Goal: Obtain resource: Download file/media

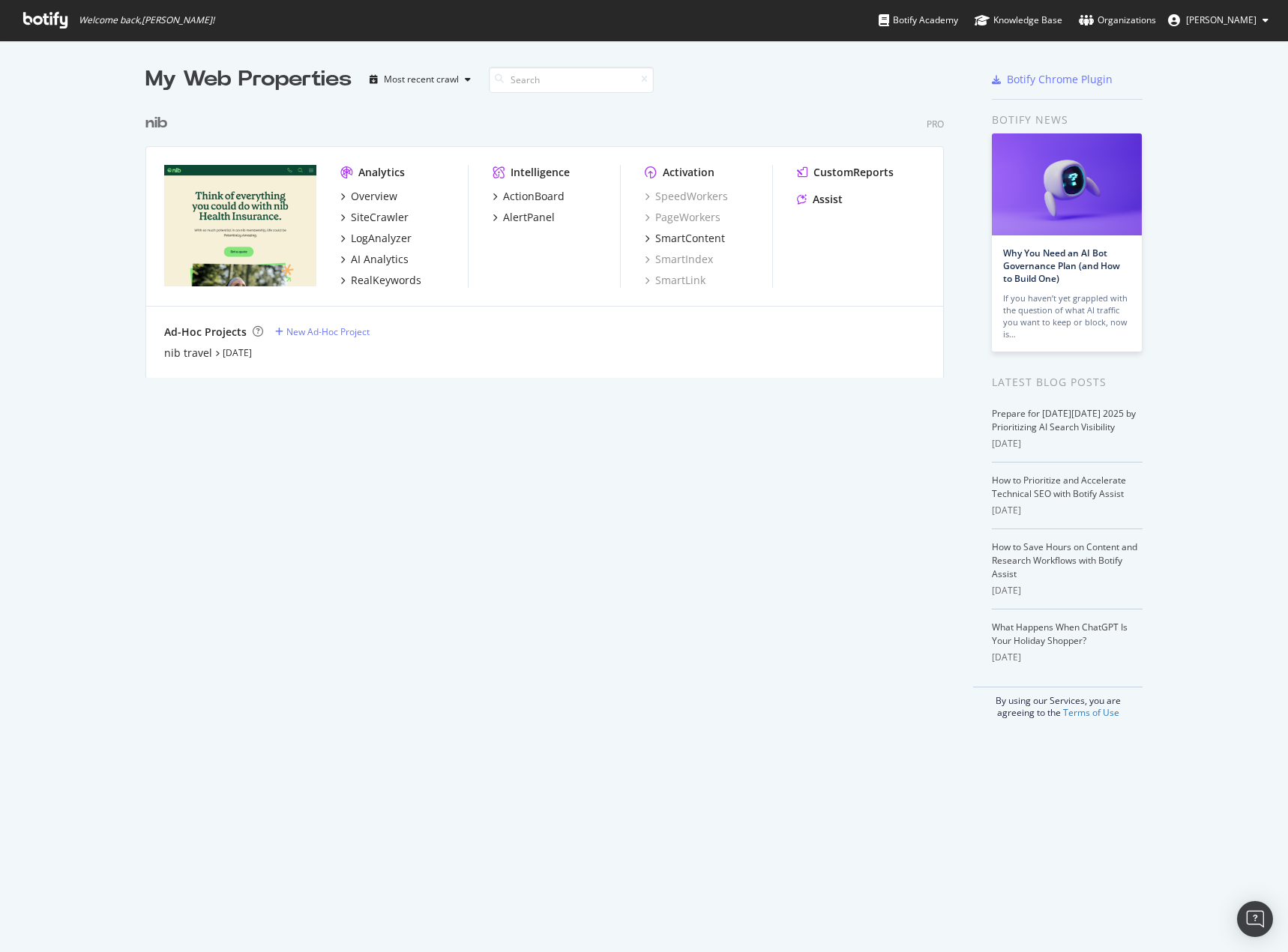
scroll to position [941, 1265]
click at [518, 201] on div "ActionBoard" at bounding box center [533, 196] width 61 height 15
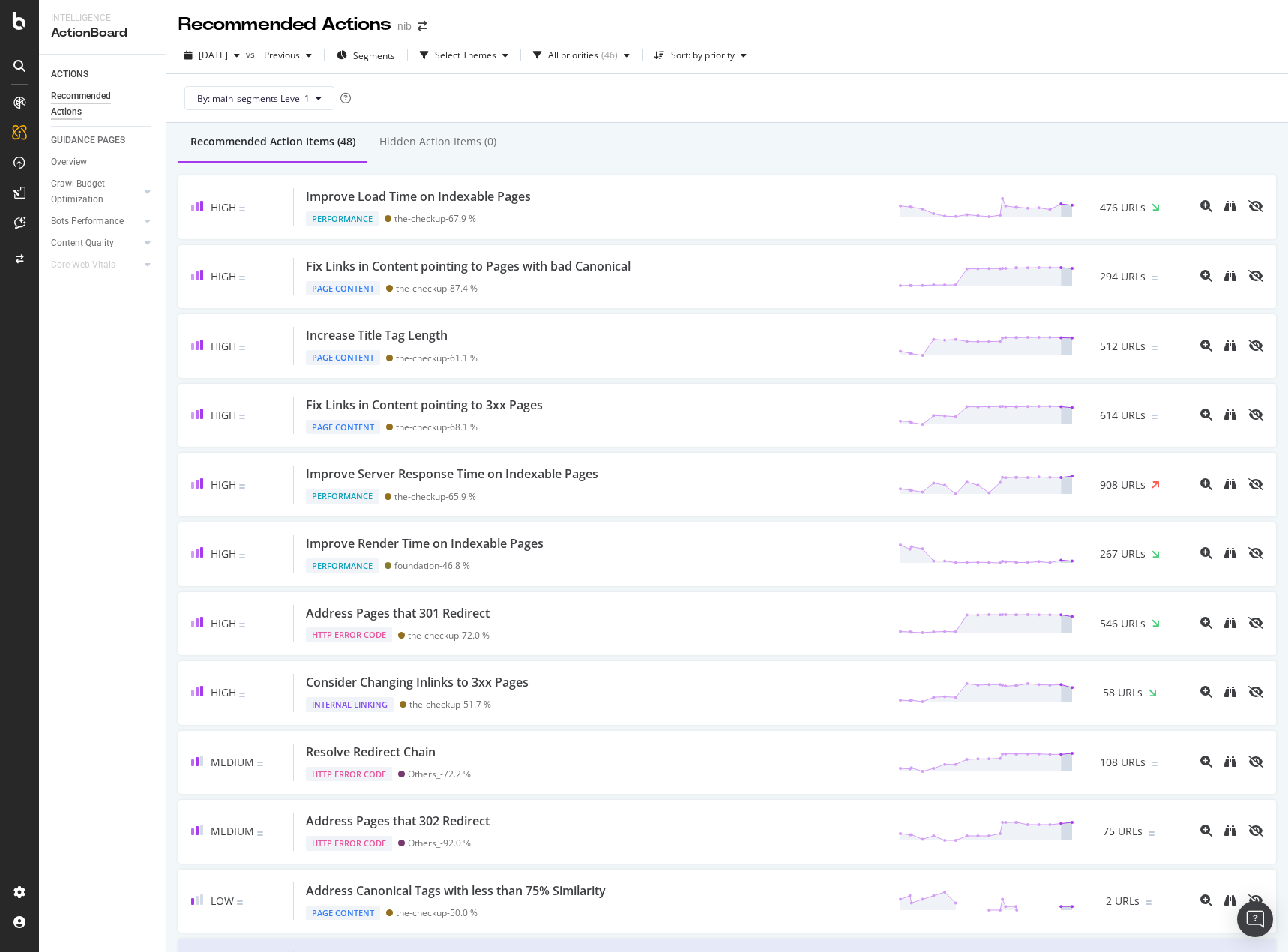
click at [1040, 123] on div "2025 Oct. 3rd vs Previous Segments Select Themes All priorities ( 46 ) Sort: by…" at bounding box center [727, 80] width 1122 height 86
click at [850, 70] on div "2025 Oct. 3rd vs Previous Segments Select Themes All priorities ( 46 ) Sort: by…" at bounding box center [727, 58] width 1122 height 30
click at [806, 154] on div "Recommended Action Items (48) Hidden Action Items (0)" at bounding box center [727, 143] width 1122 height 40
click at [788, 111] on div "By: main_segments Level 1" at bounding box center [728, 98] width 1098 height 48
click at [746, 139] on div "Recommended Action Items (48) Hidden Action Items (0)" at bounding box center [727, 143] width 1122 height 40
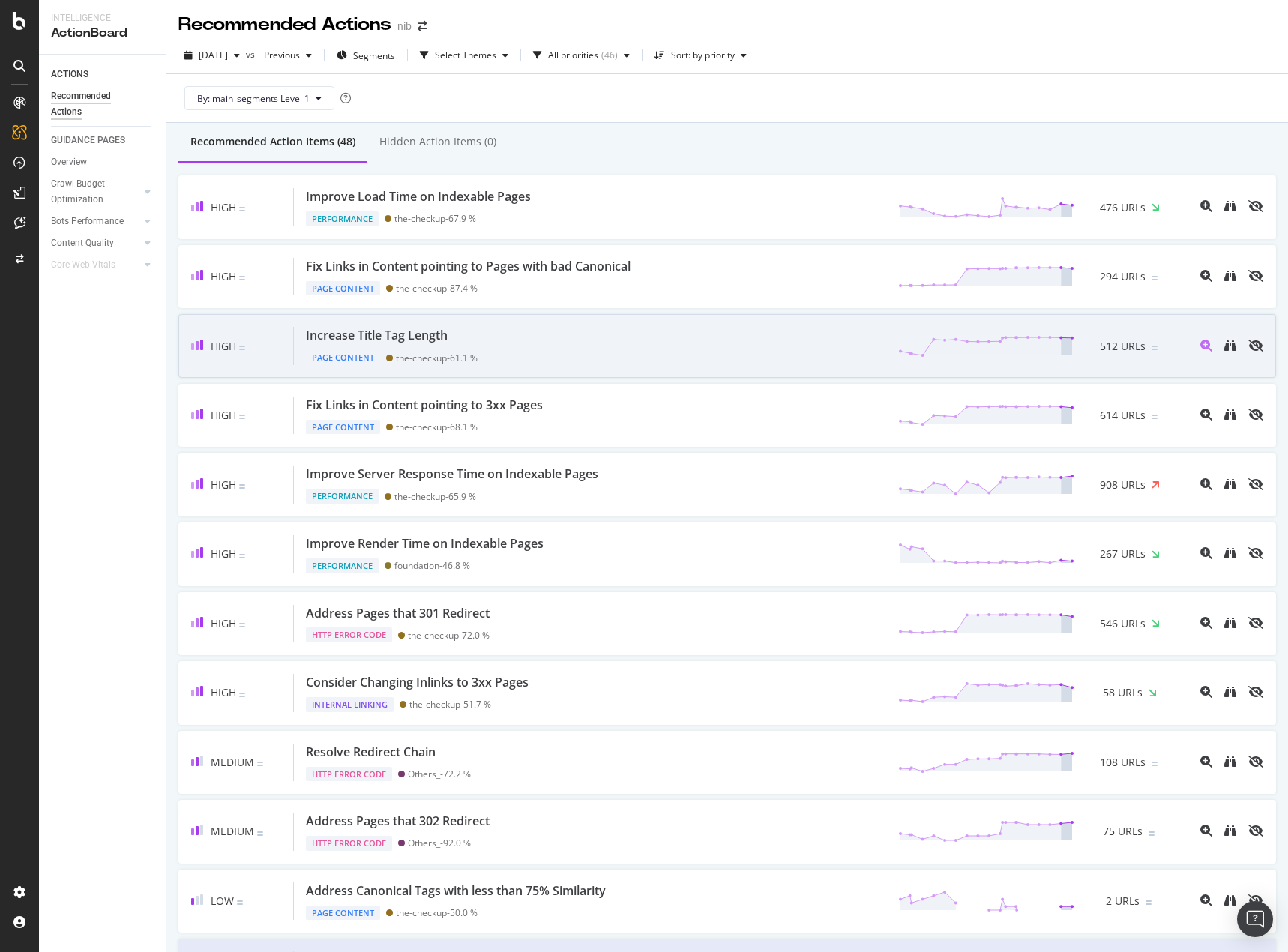
click at [671, 345] on div "Increase Title Tag Length Page Content the-checkup - 61.1 % 512 URLs" at bounding box center [741, 346] width 894 height 39
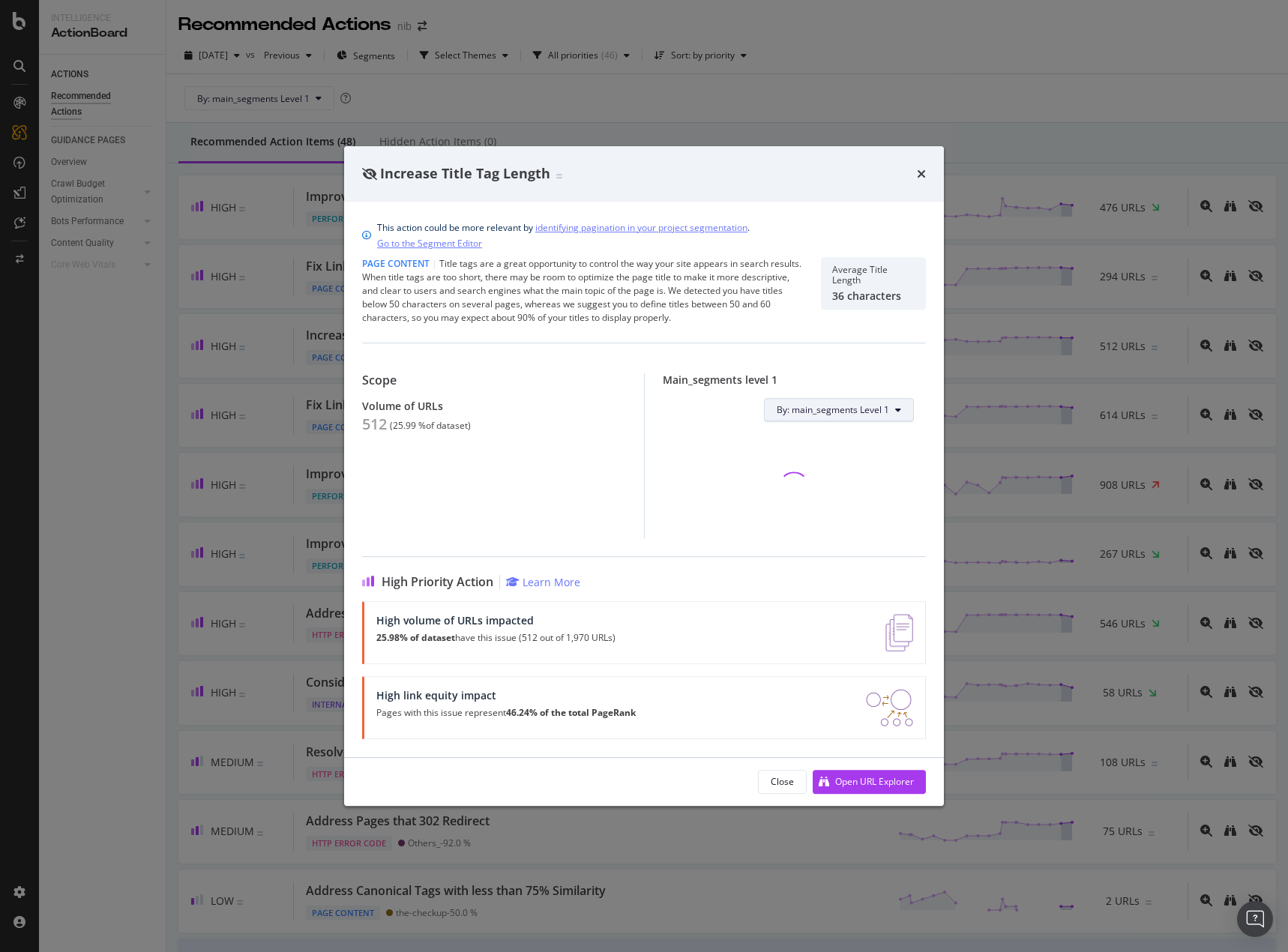
click at [887, 417] on button "By: main_segments Level 1" at bounding box center [840, 411] width 150 height 24
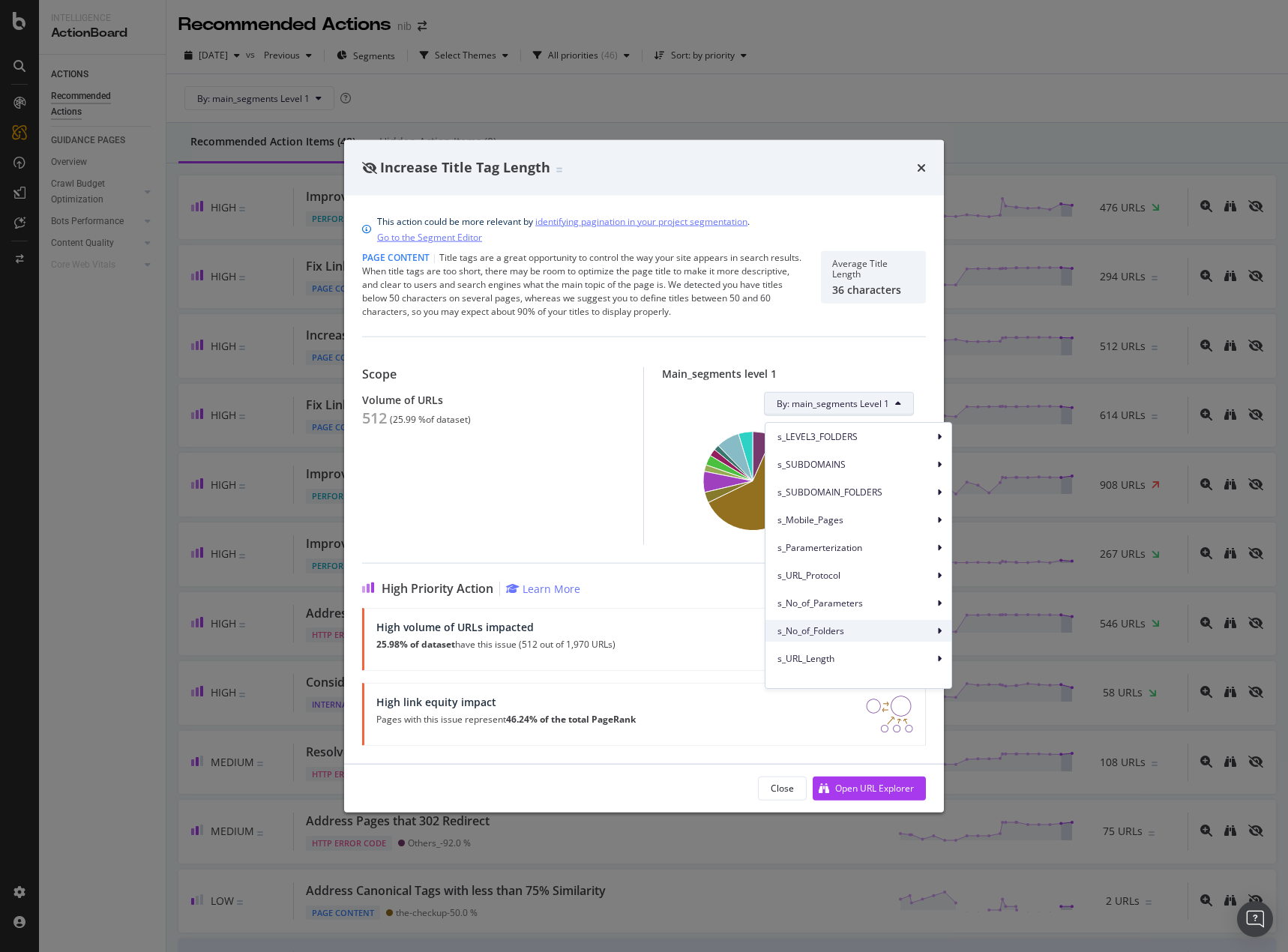
scroll to position [236, 0]
click at [853, 311] on div "Page Content | Title tags are a great opportunity to control the way your site …" at bounding box center [644, 284] width 564 height 68
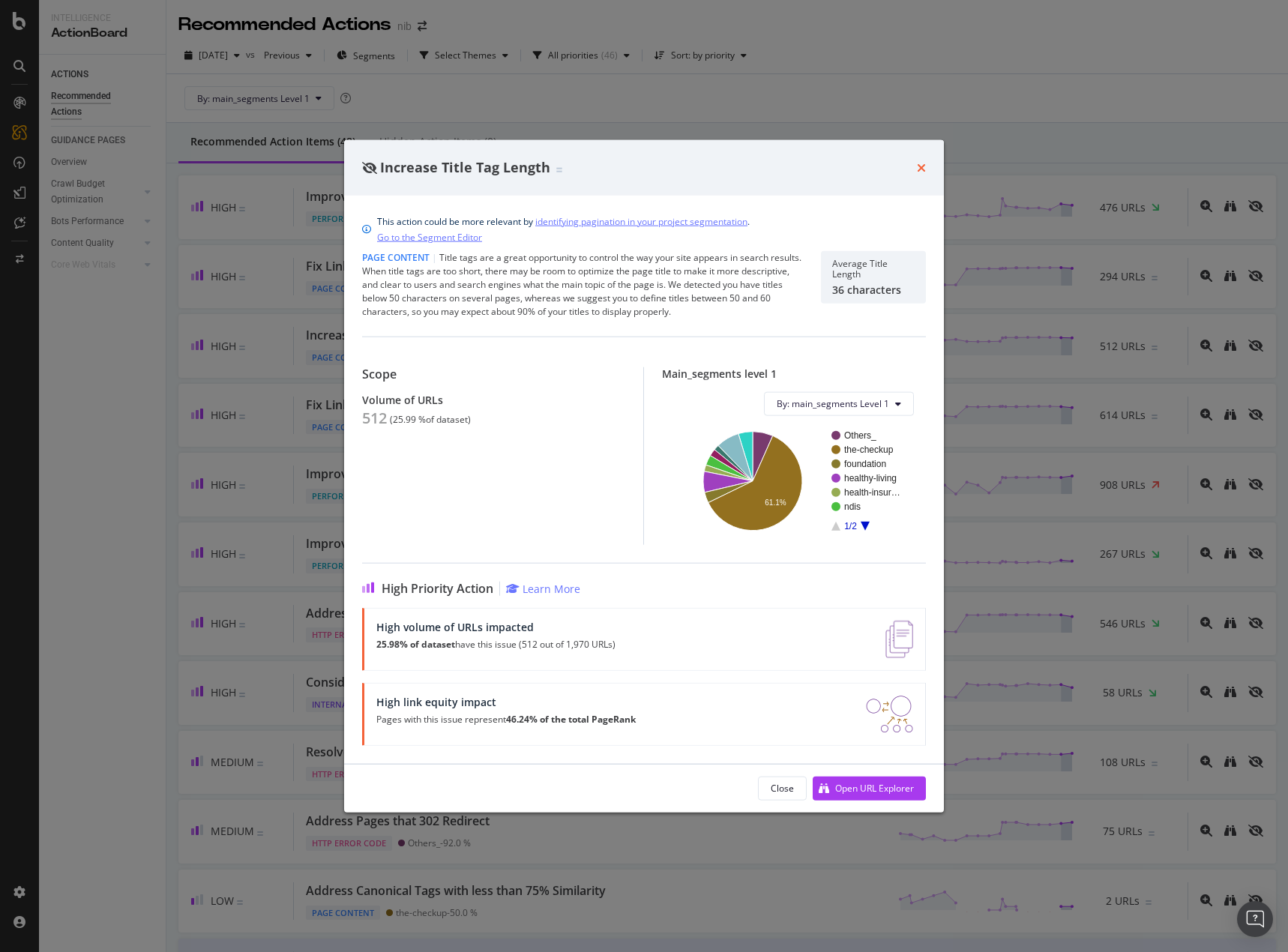
click at [924, 164] on icon "times" at bounding box center [922, 166] width 9 height 12
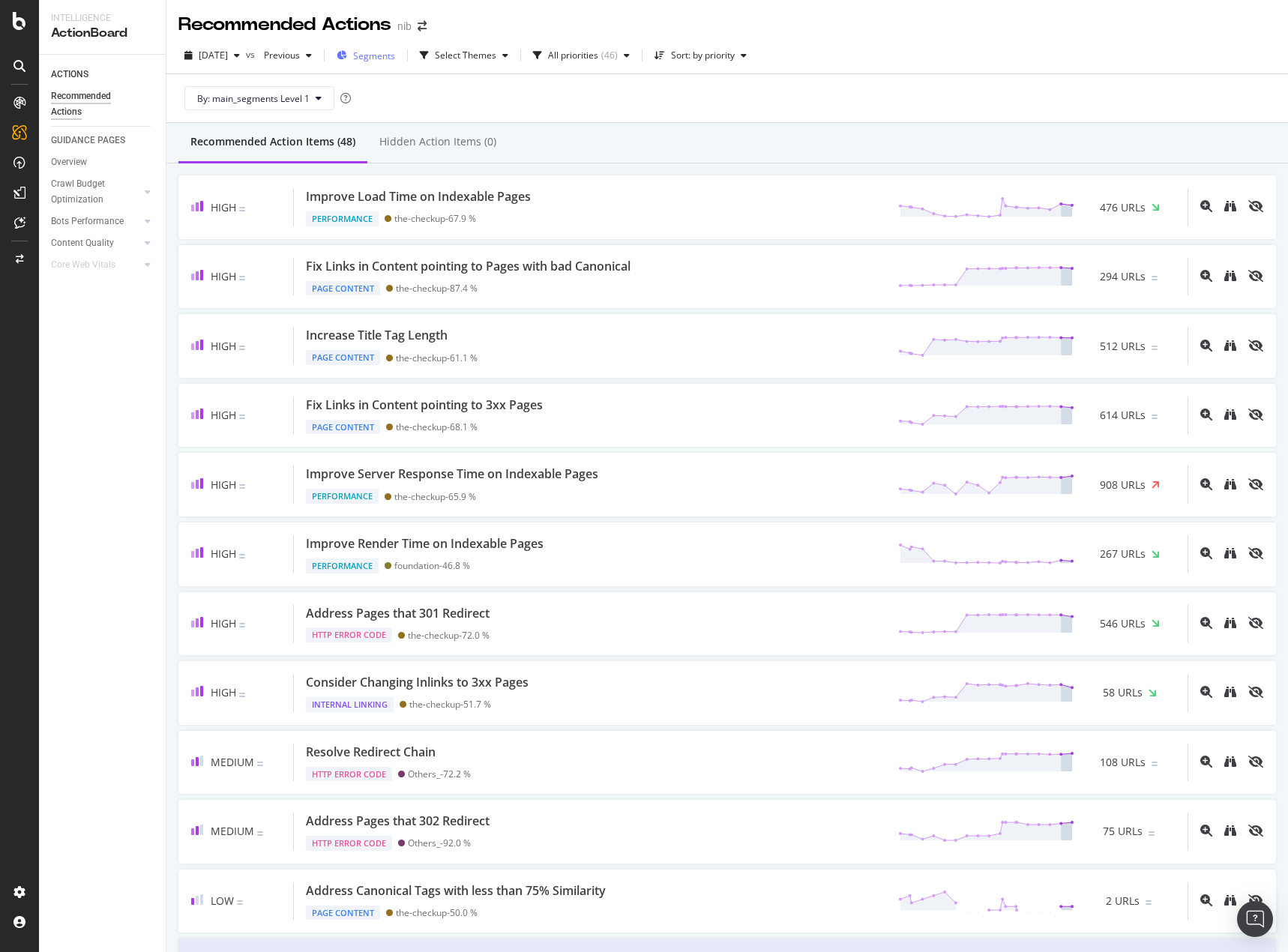
click at [372, 61] on div "Segments" at bounding box center [366, 55] width 58 height 23
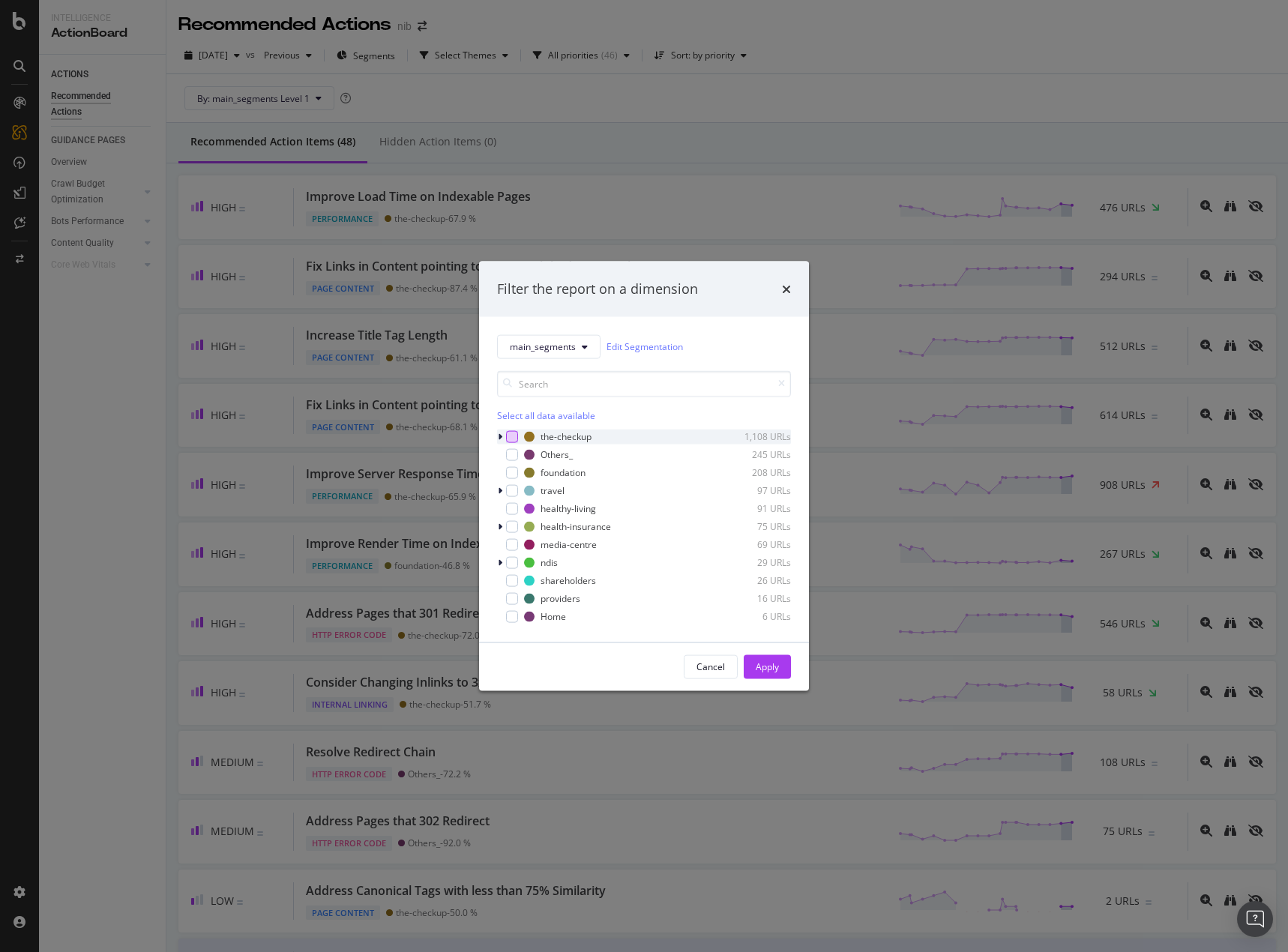
click at [513, 439] on div "modal" at bounding box center [511, 436] width 12 height 12
click at [780, 666] on button "Apply" at bounding box center [767, 666] width 47 height 24
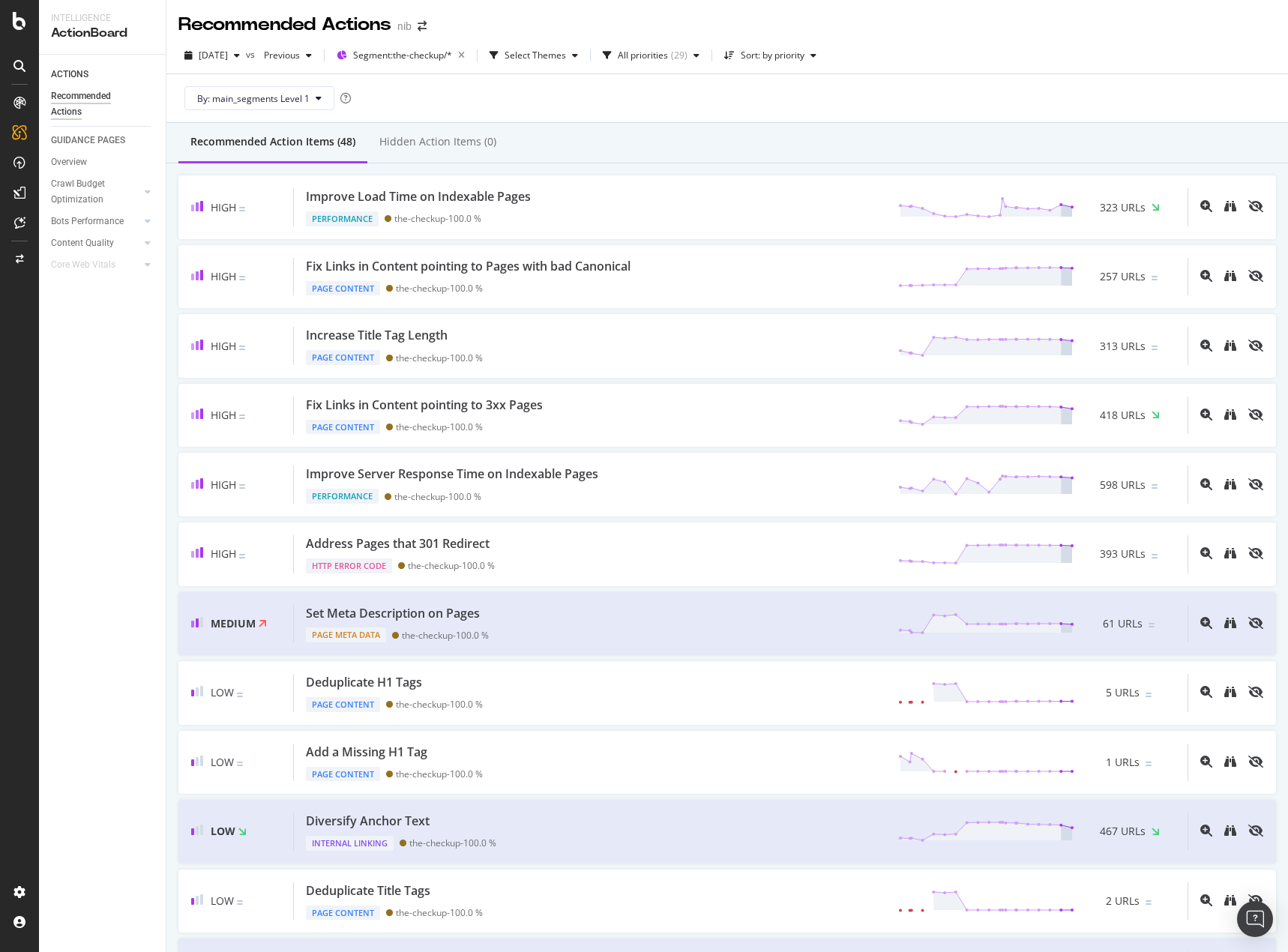
click at [950, 84] on div "By: main_segments Level 1" at bounding box center [728, 98] width 1098 height 48
click at [955, 78] on div "By: main_segments Level 1" at bounding box center [728, 98] width 1098 height 48
click at [978, 74] on div "By: main_segments Level 1" at bounding box center [728, 98] width 1098 height 48
click at [1012, 65] on div "2025 Oct. 3rd vs Previous Segment: the-checkup/* Select Themes All priorities (…" at bounding box center [727, 58] width 1122 height 30
click at [973, 88] on div "By: main_segments Level 1" at bounding box center [728, 98] width 1098 height 48
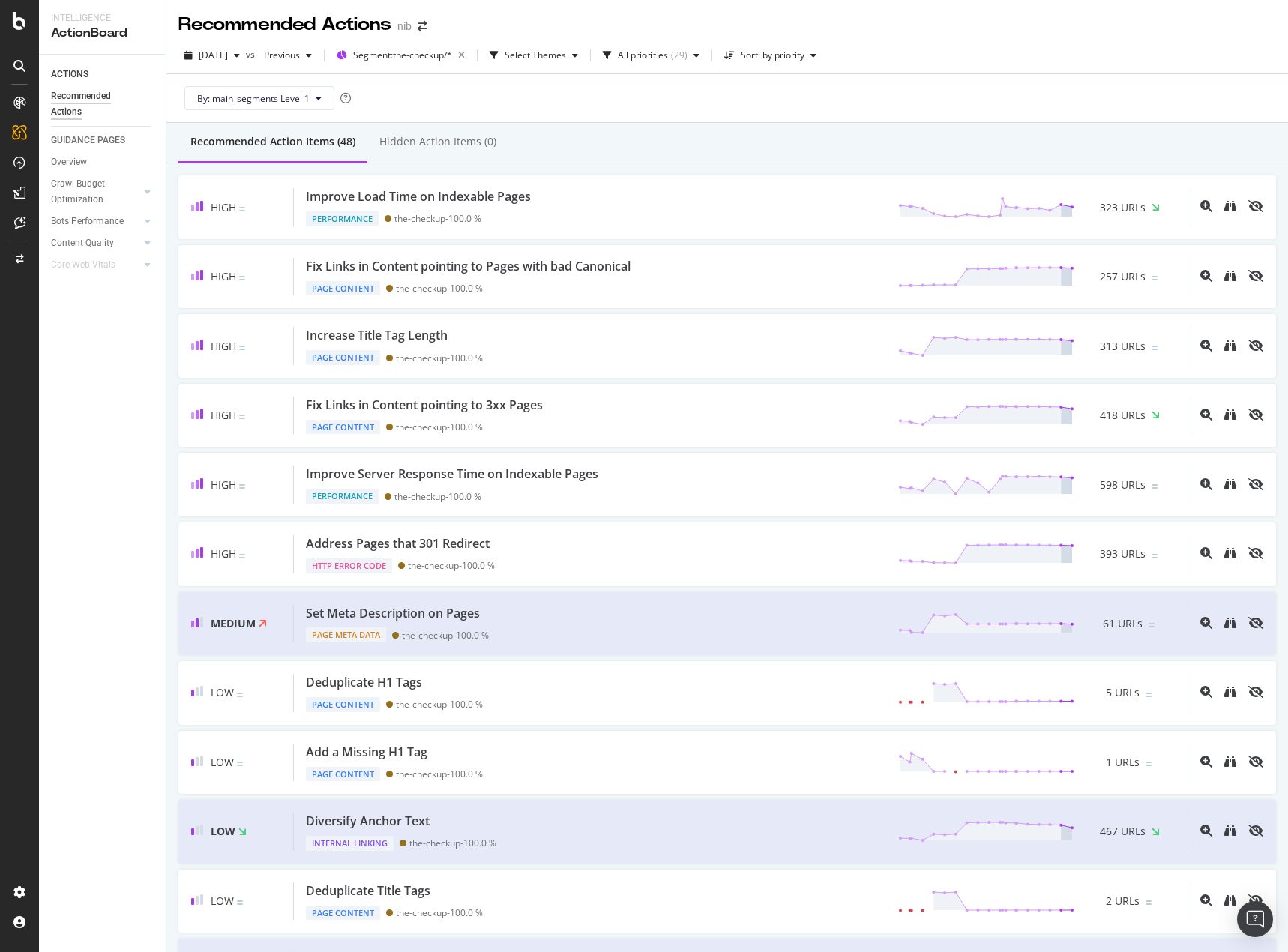
click at [973, 88] on div "By: main_segments Level 1" at bounding box center [728, 98] width 1098 height 48
click at [988, 79] on div "By: main_segments Level 1" at bounding box center [728, 98] width 1098 height 48
click at [671, 107] on div "By: main_segments Level 1" at bounding box center [728, 98] width 1098 height 48
click at [661, 96] on div "By: main_segments Level 1" at bounding box center [728, 98] width 1098 height 48
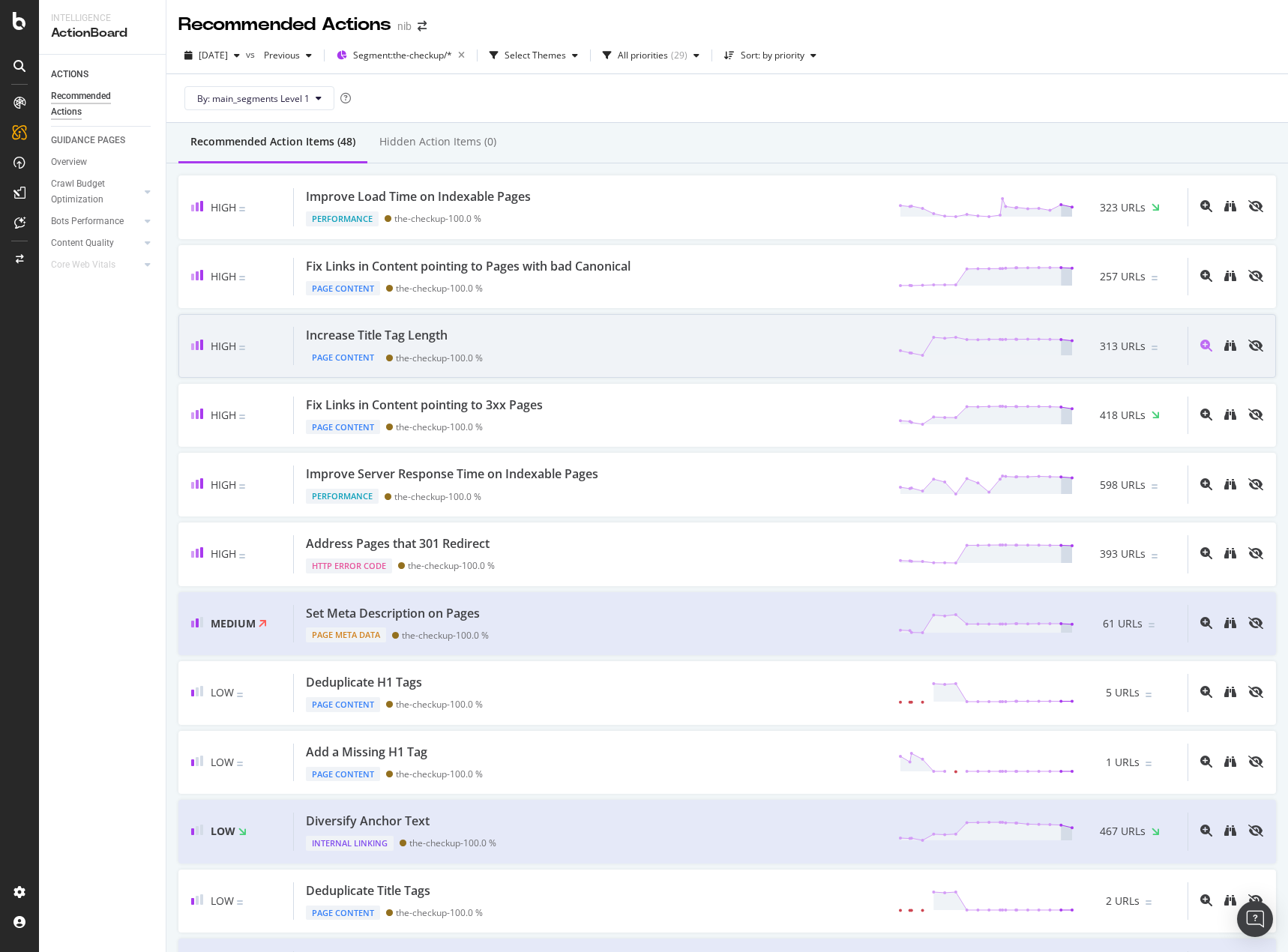
click at [614, 347] on div "Increase Title Tag Length Page Content the-checkup - 100.0 % 313 URLs" at bounding box center [741, 346] width 894 height 39
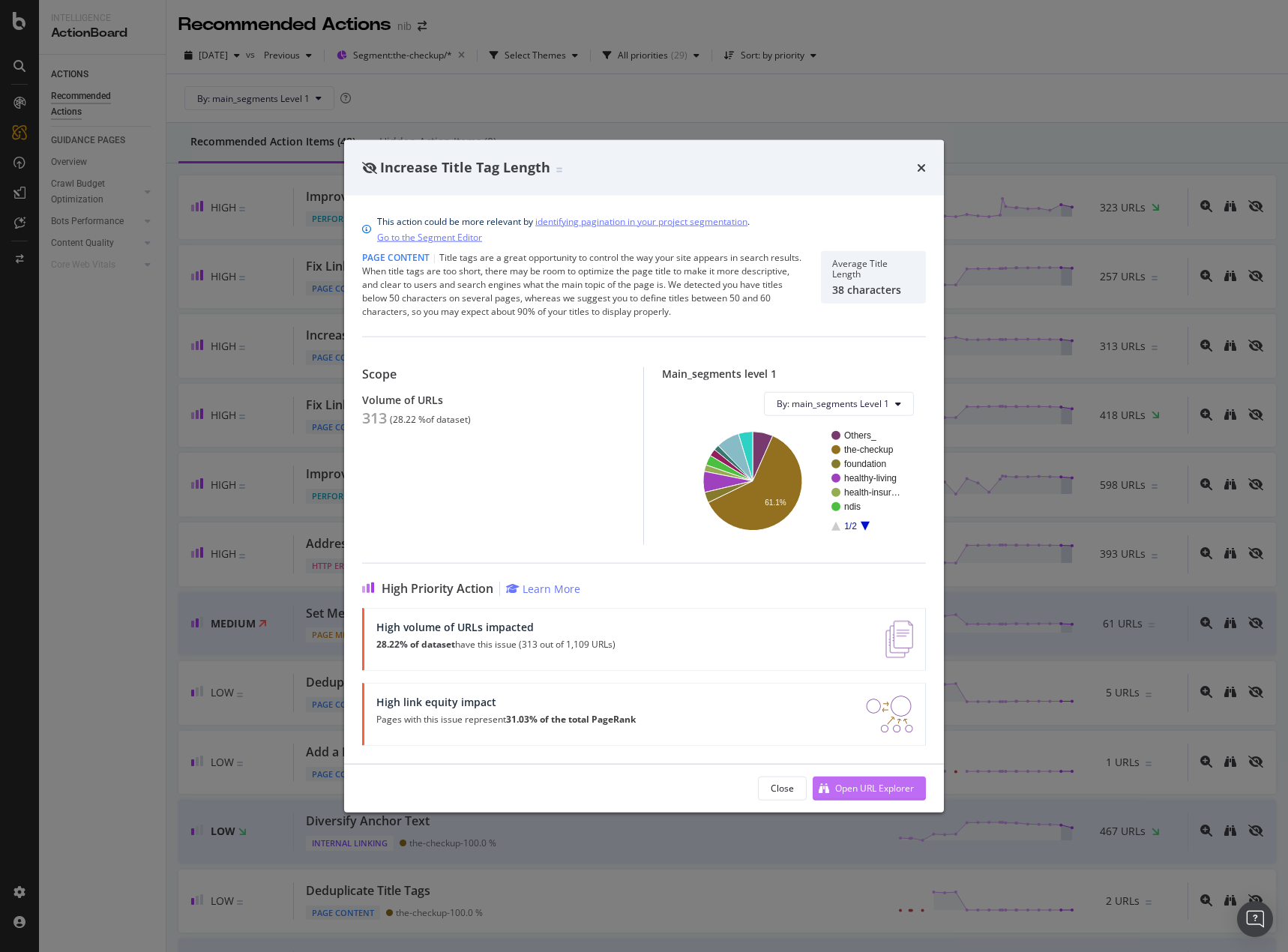
click at [881, 784] on div "Open URL Explorer" at bounding box center [875, 788] width 79 height 13
click at [875, 790] on div "Open URL Explorer" at bounding box center [875, 788] width 79 height 13
click at [906, 795] on div "Open URL Explorer" at bounding box center [864, 788] width 102 height 23
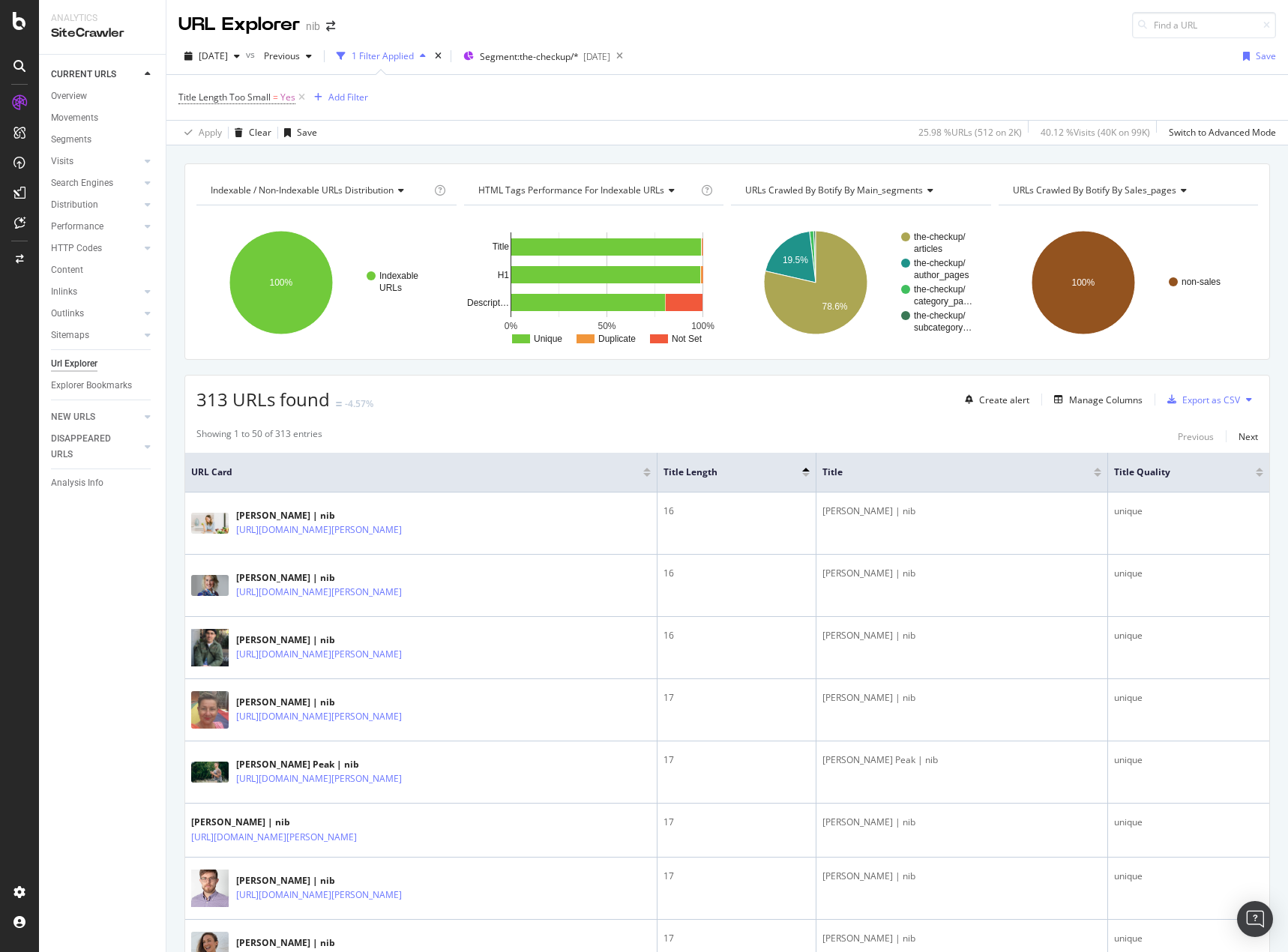
click at [1247, 399] on icon at bounding box center [1249, 399] width 6 height 9
click at [579, 59] on span "Segment: the-checkup/*" at bounding box center [529, 56] width 99 height 13
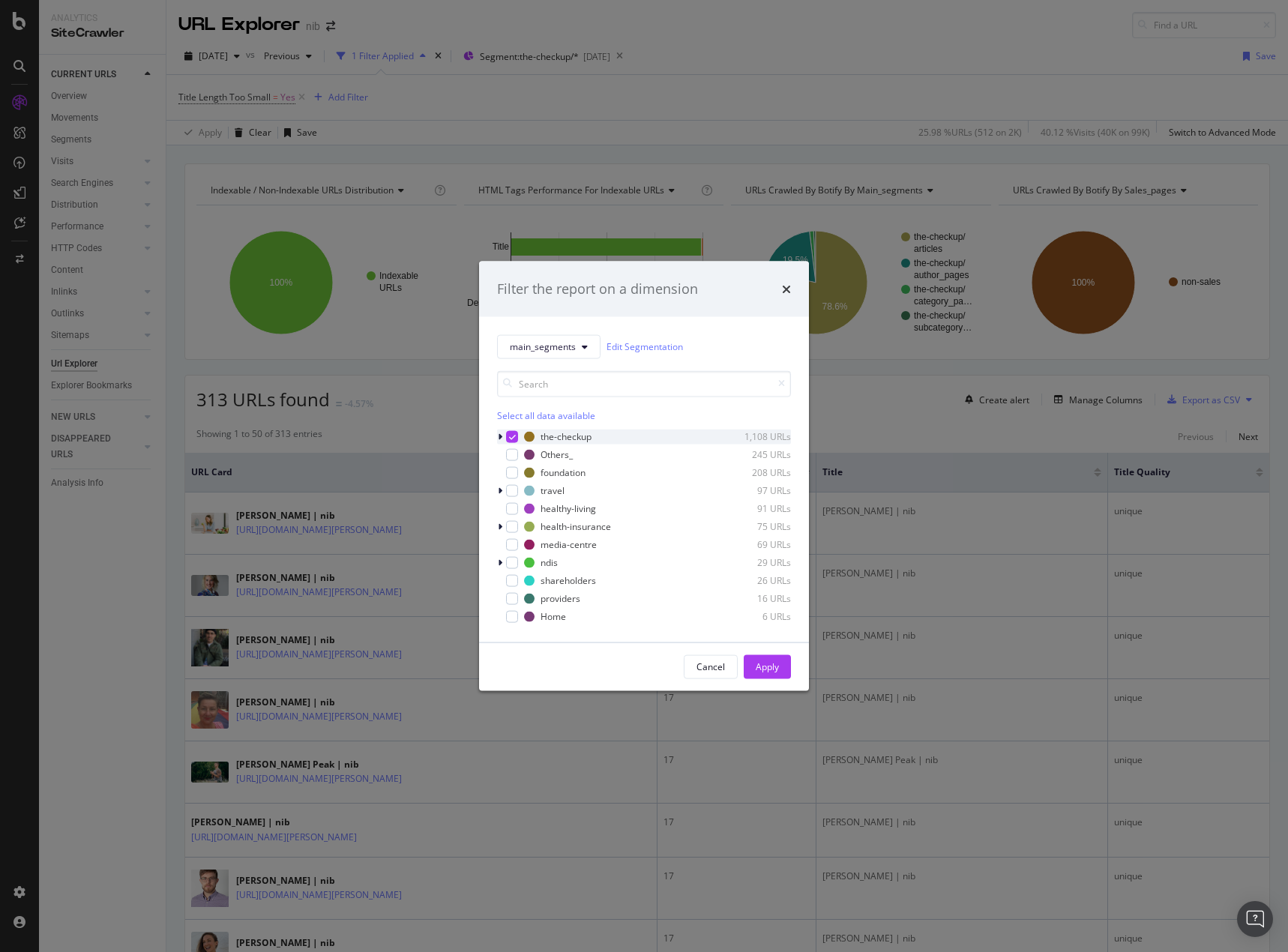
click at [498, 433] on icon "modal" at bounding box center [500, 436] width 5 height 9
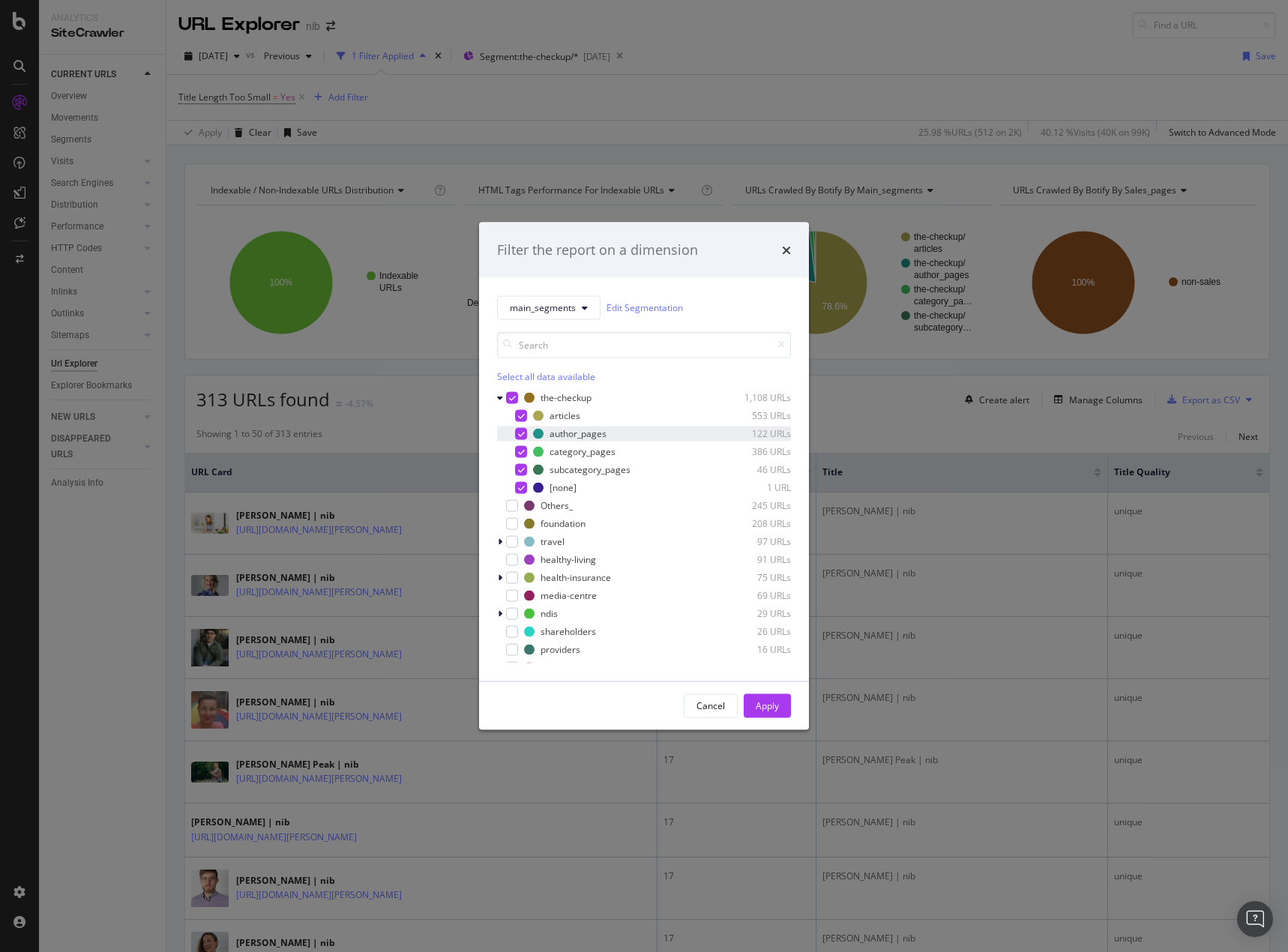
click at [519, 438] on div "modal" at bounding box center [521, 433] width 12 height 12
click at [778, 710] on div "Apply" at bounding box center [767, 706] width 24 height 13
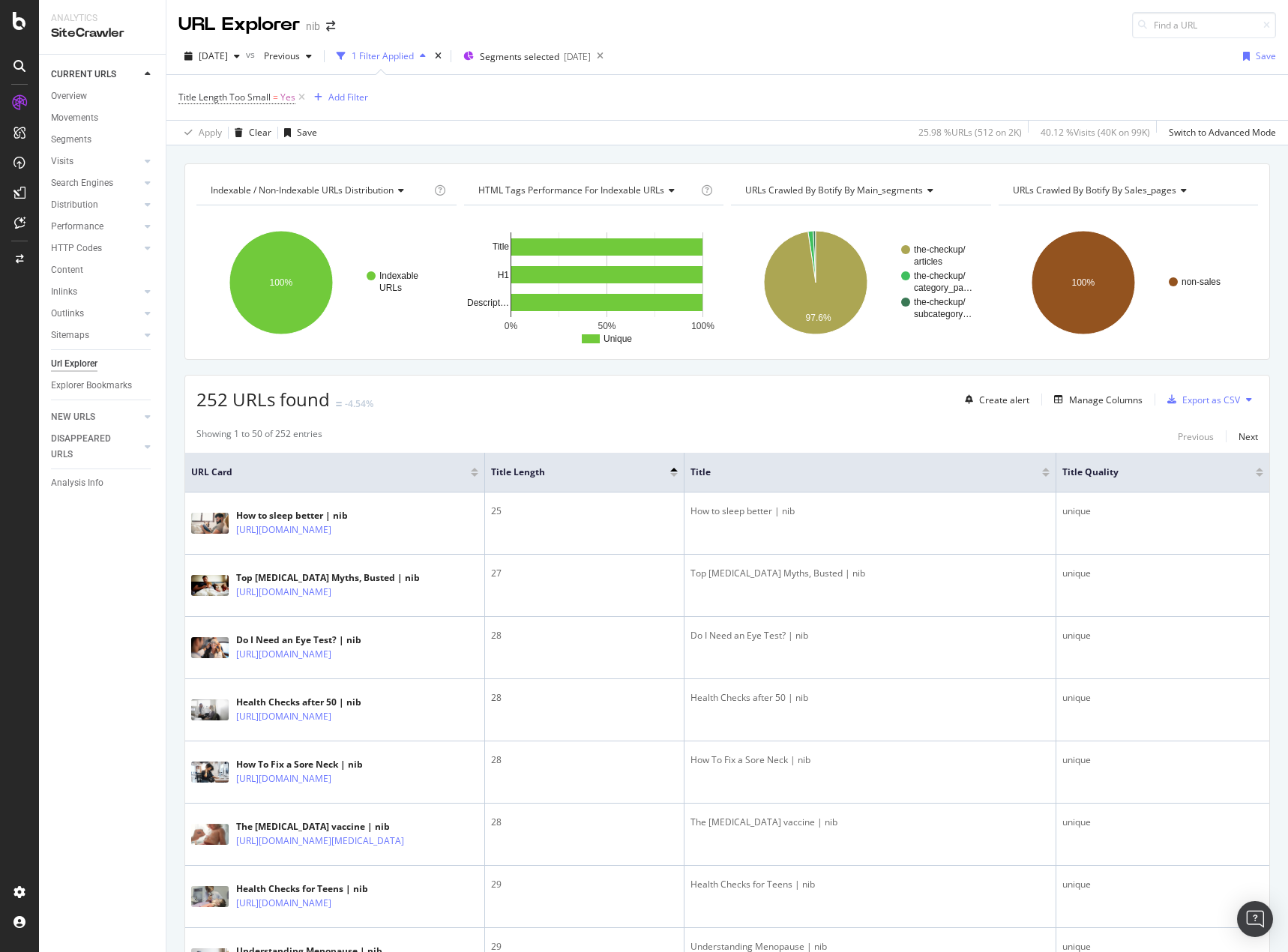
click at [103, 568] on div "CURRENT URLS Overview Movements Segments Visits Analysis Orphan URLs Search Eng…" at bounding box center [102, 503] width 127 height 897
click at [1202, 402] on div "Export as CSV" at bounding box center [1211, 400] width 57 height 13
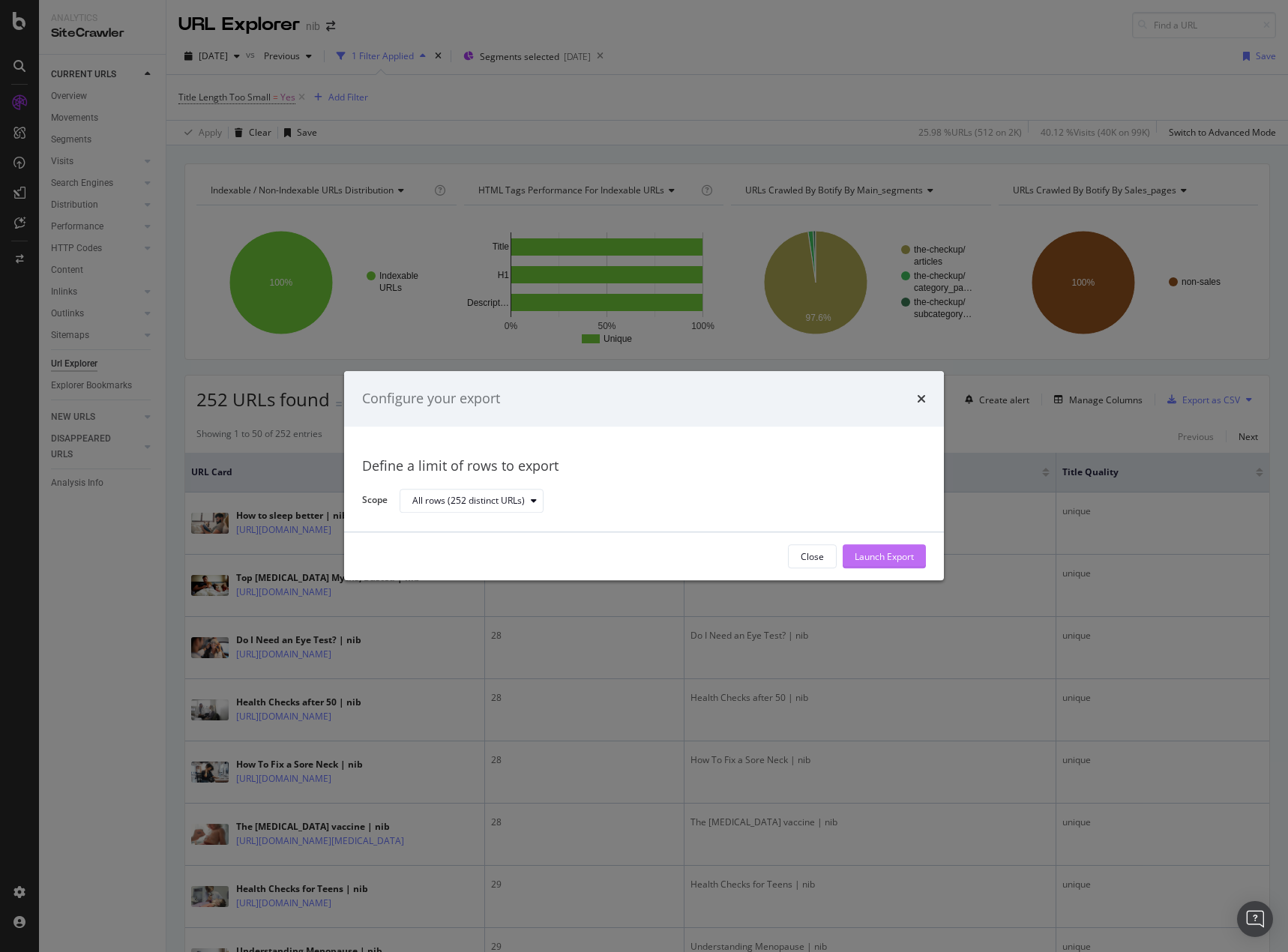
click at [866, 568] on div "Launch Export" at bounding box center [884, 557] width 59 height 23
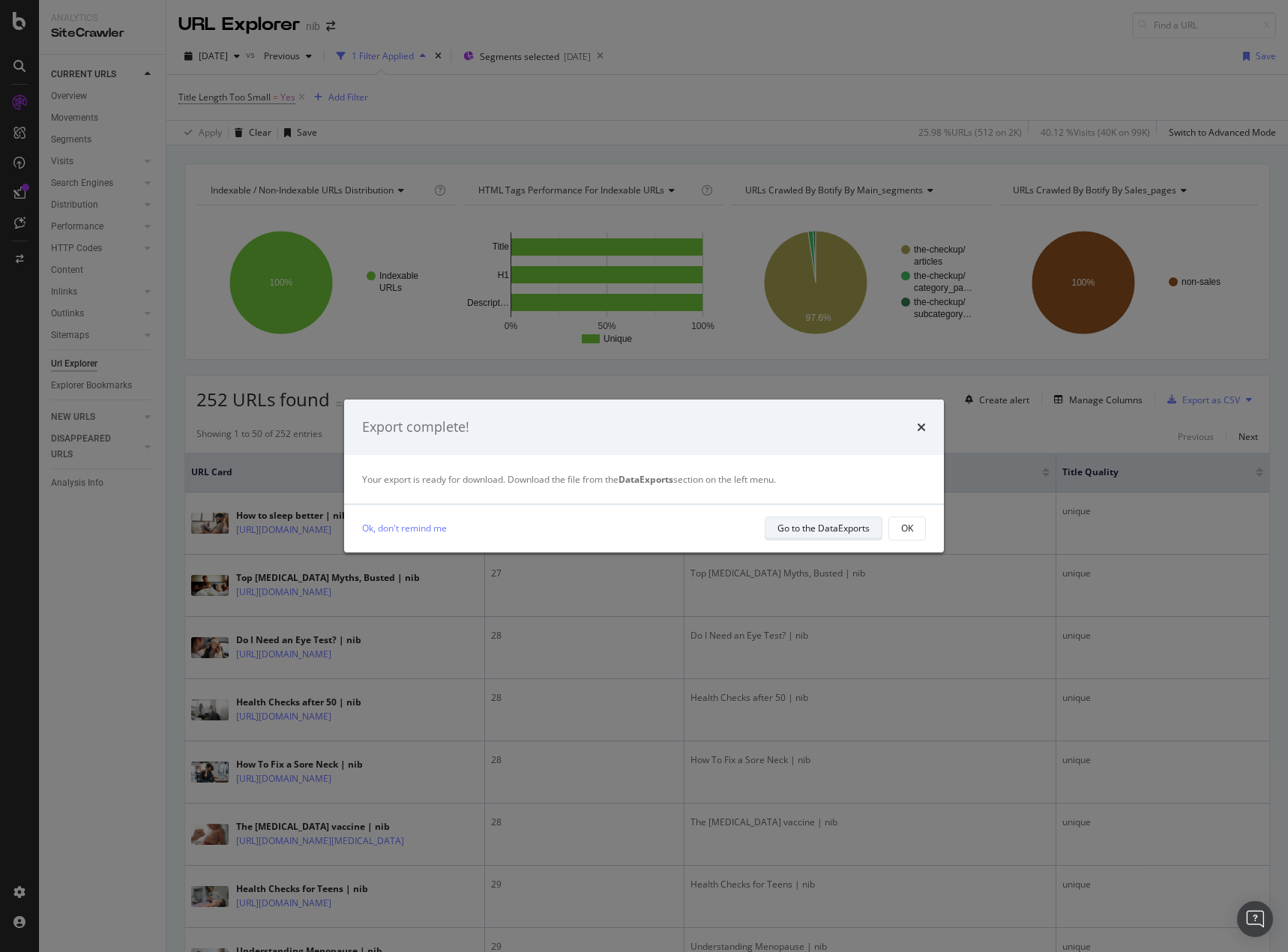
click at [799, 528] on div "Go to the DataExports" at bounding box center [824, 528] width 92 height 13
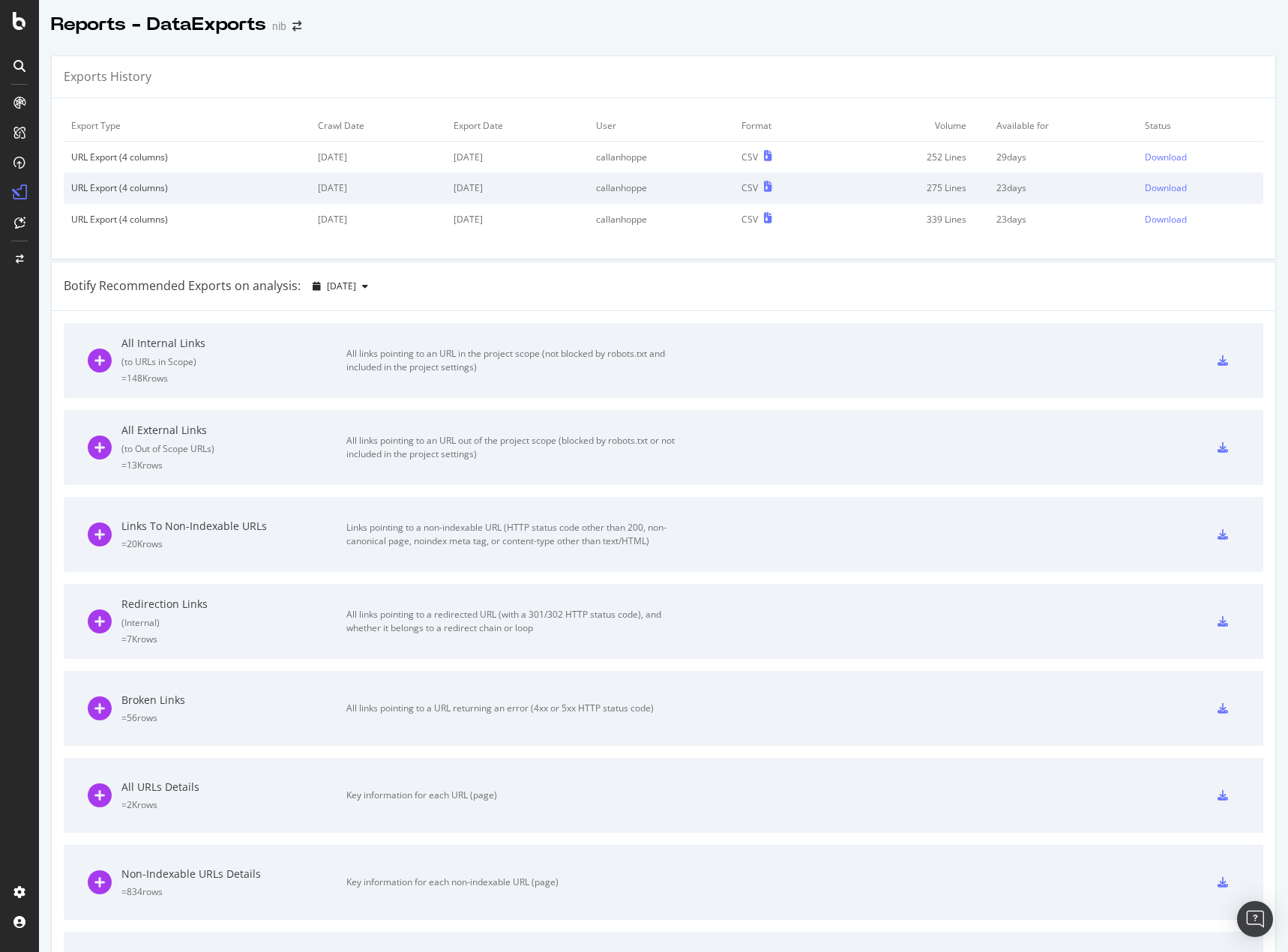
click at [689, 54] on div "Exports History Export Type Crawl Date Export Date User Format Volume Available…" at bounding box center [663, 674] width 1249 height 1262
click at [334, 87] on div "Exports History" at bounding box center [664, 77] width 1224 height 42
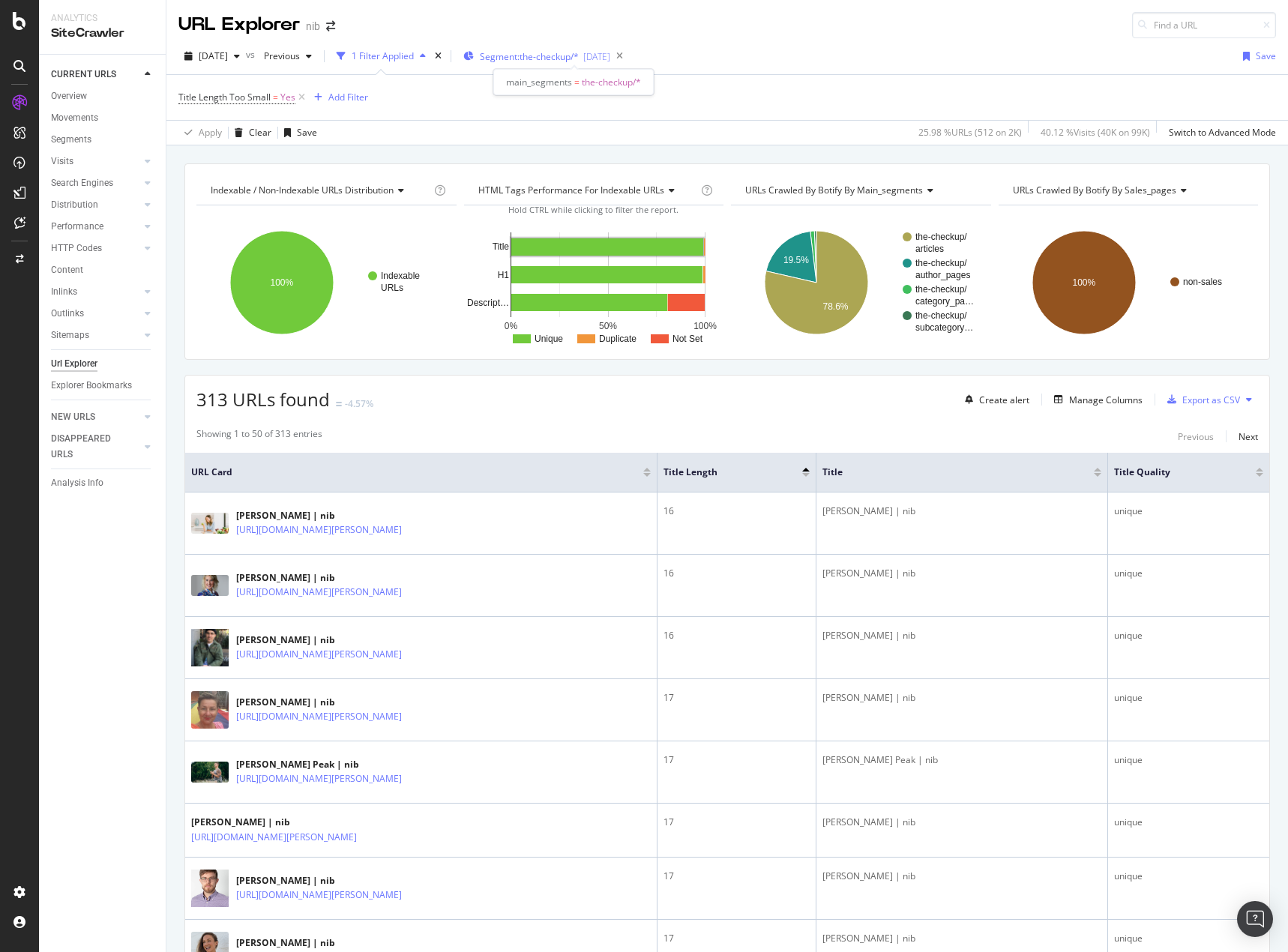
click at [573, 63] on div "Segment: the-checkup/* 2025-08-28" at bounding box center [537, 56] width 147 height 23
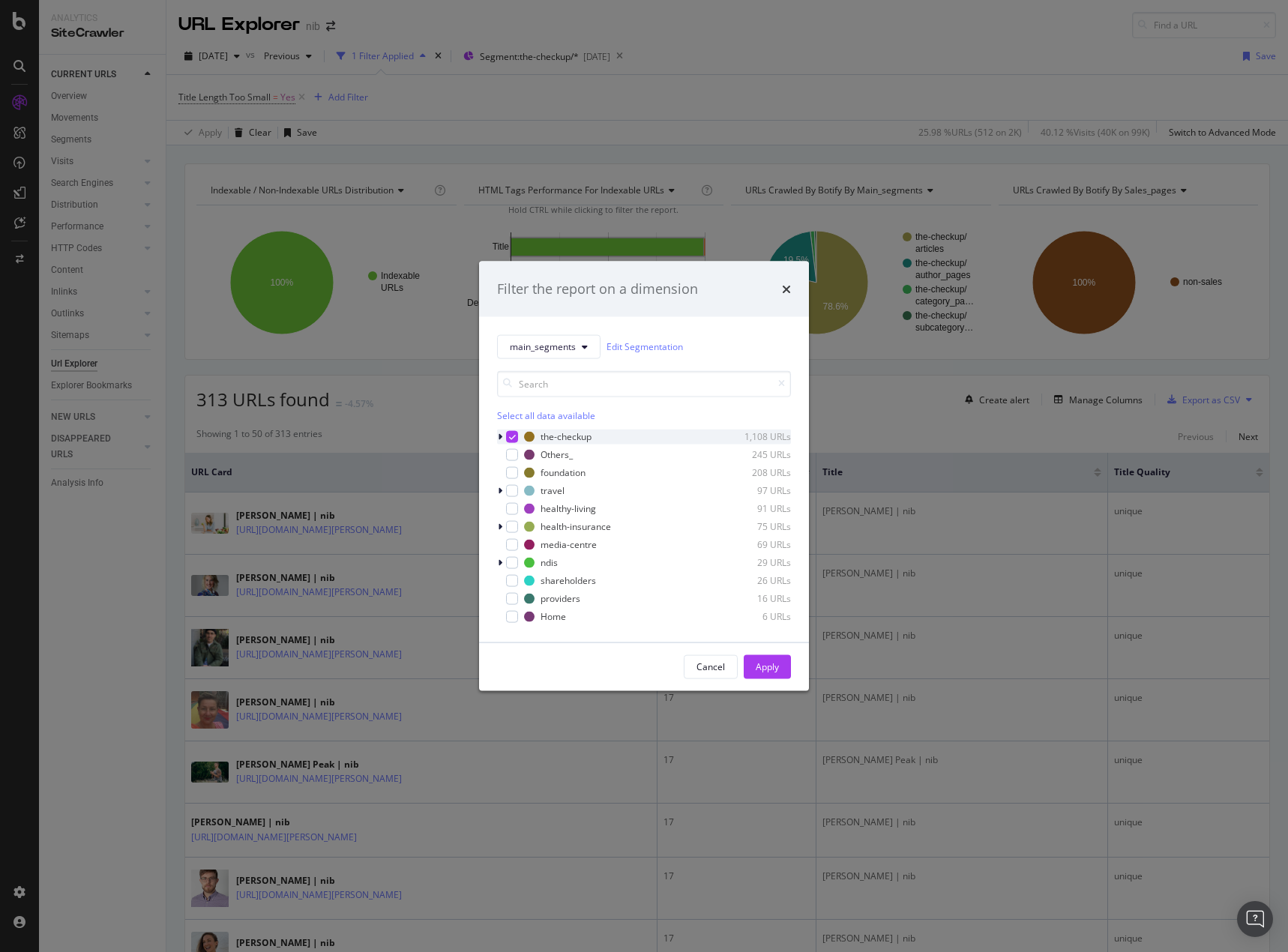
click at [502, 436] on div "modal" at bounding box center [502, 436] width 9 height 15
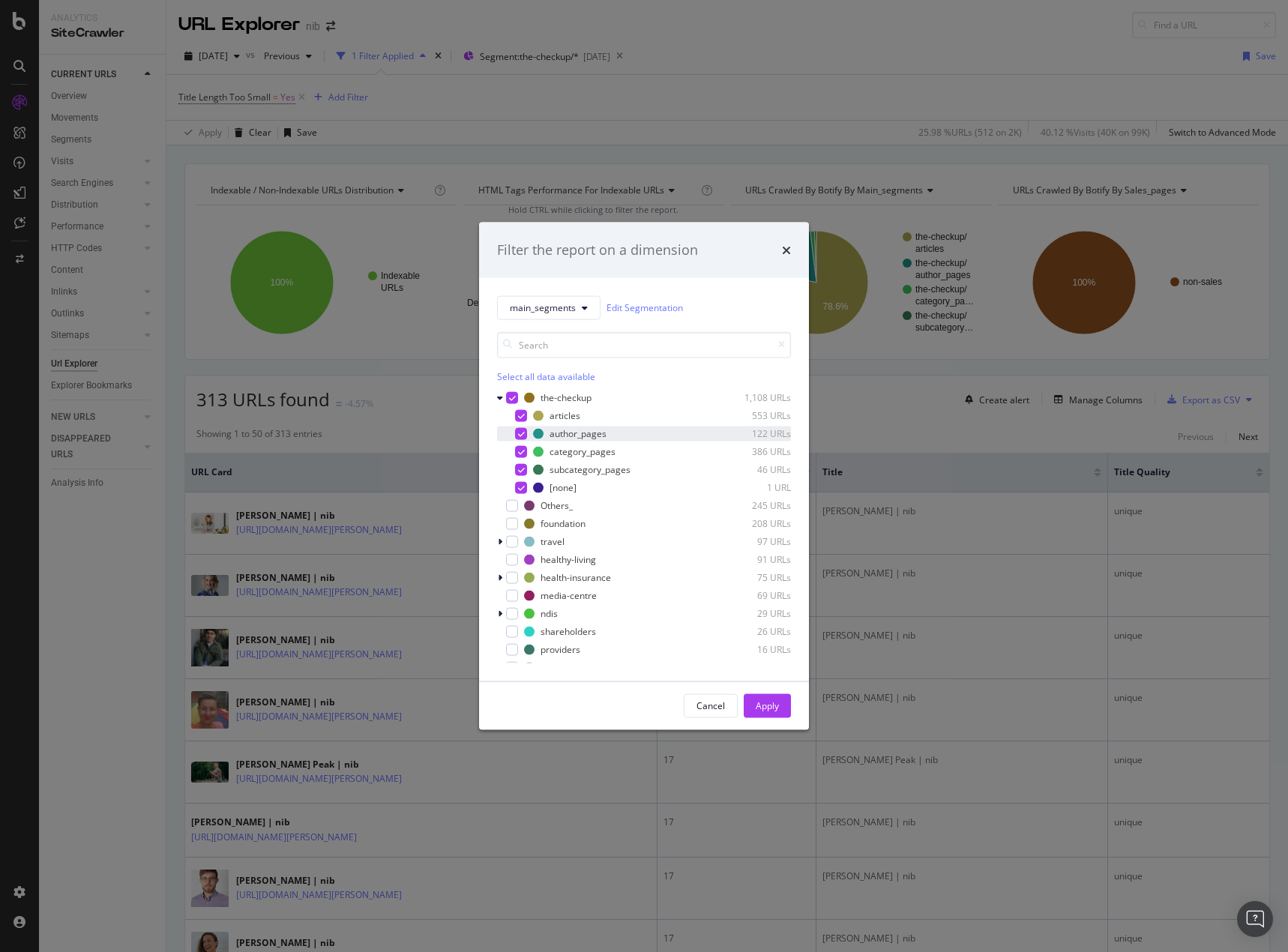
click at [516, 434] on div "modal" at bounding box center [521, 433] width 12 height 12
click at [771, 708] on div "Apply" at bounding box center [767, 706] width 24 height 13
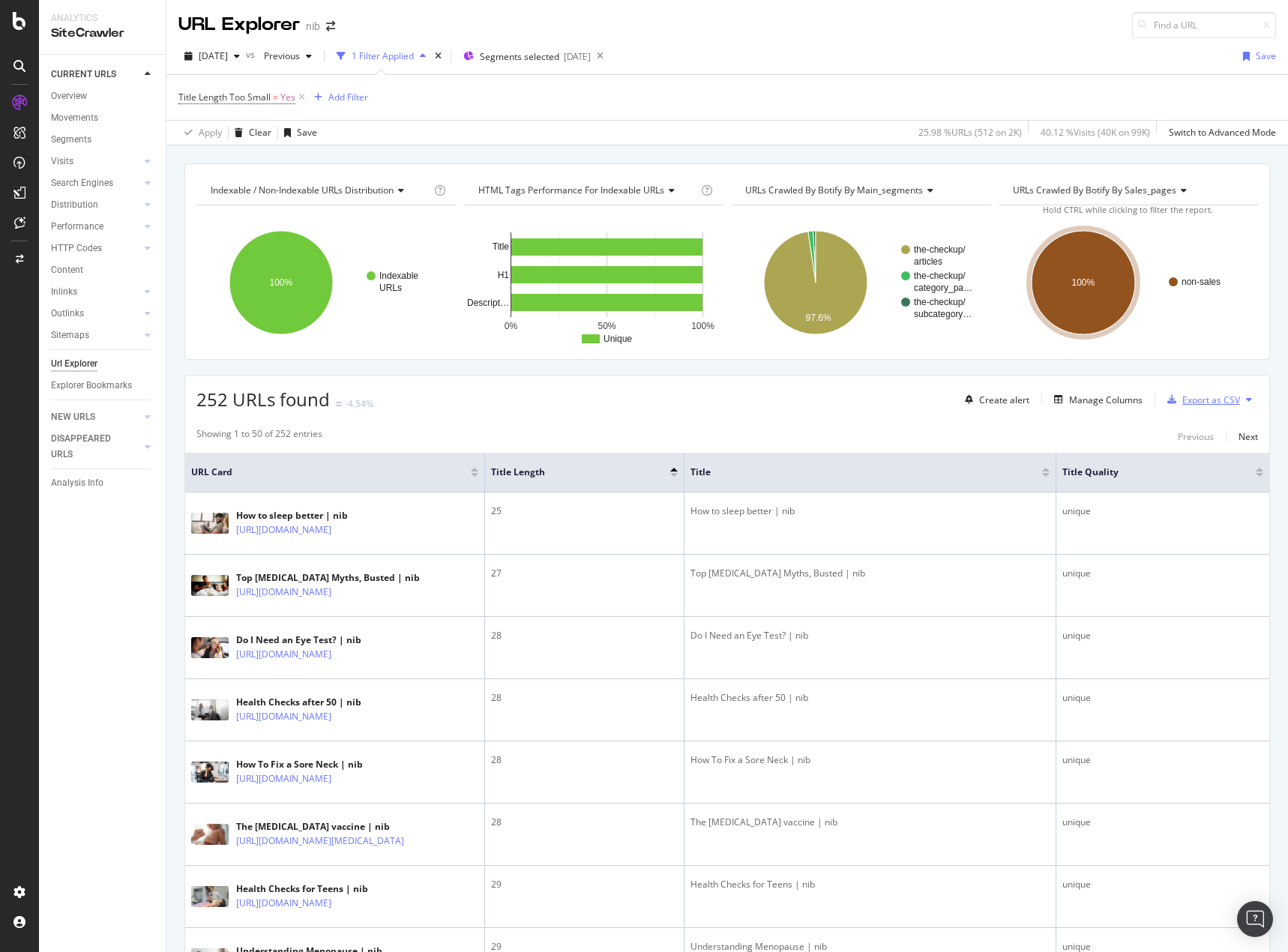
click at [1212, 408] on div "Export as CSV" at bounding box center [1202, 399] width 79 height 23
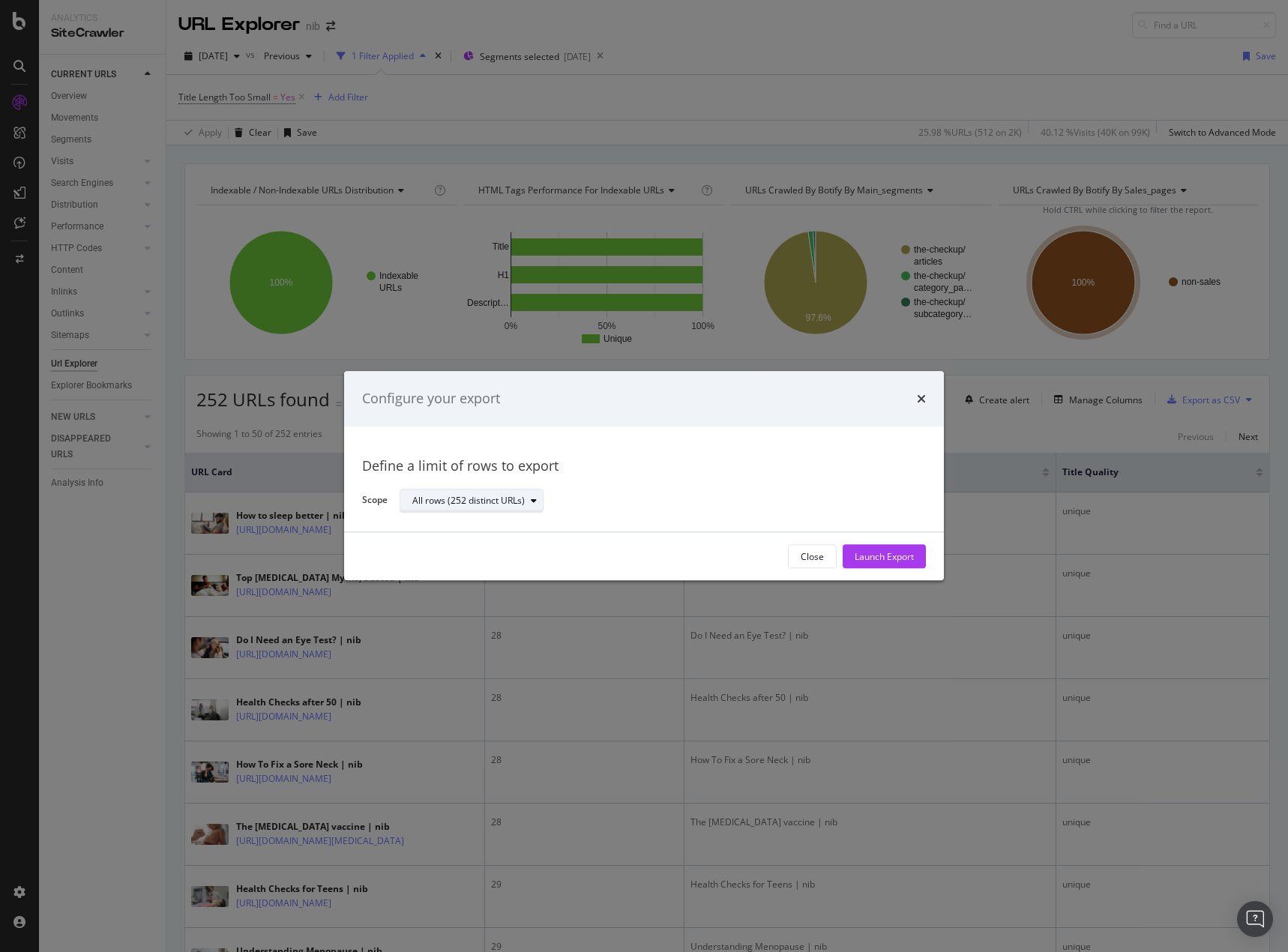
click at [502, 507] on div "All rows (252 distinct URLs)" at bounding box center [478, 501] width 131 height 21
click at [880, 556] on div "Launch Export" at bounding box center [884, 556] width 59 height 13
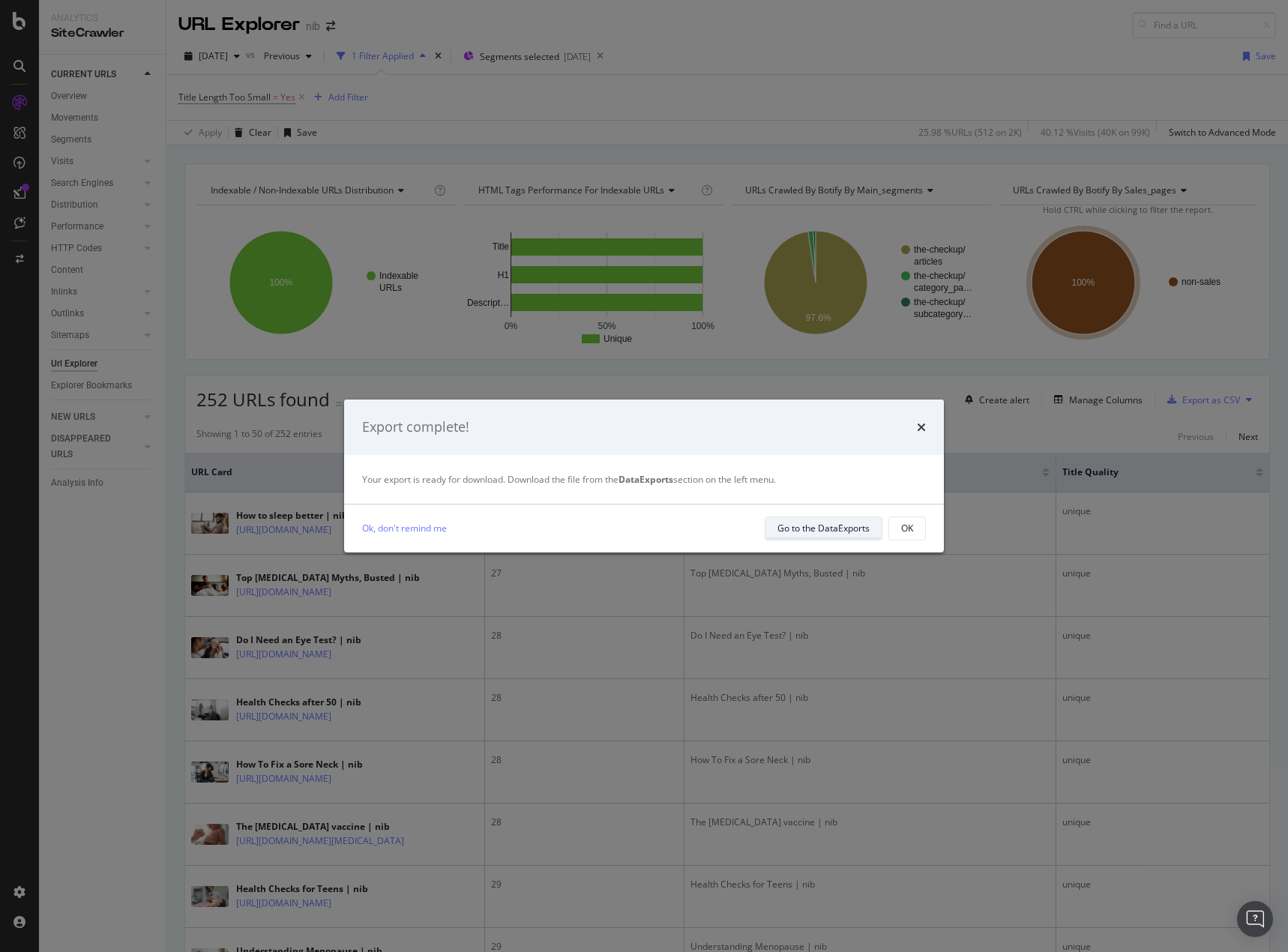
click at [872, 535] on button "Go to the DataExports" at bounding box center [824, 529] width 118 height 24
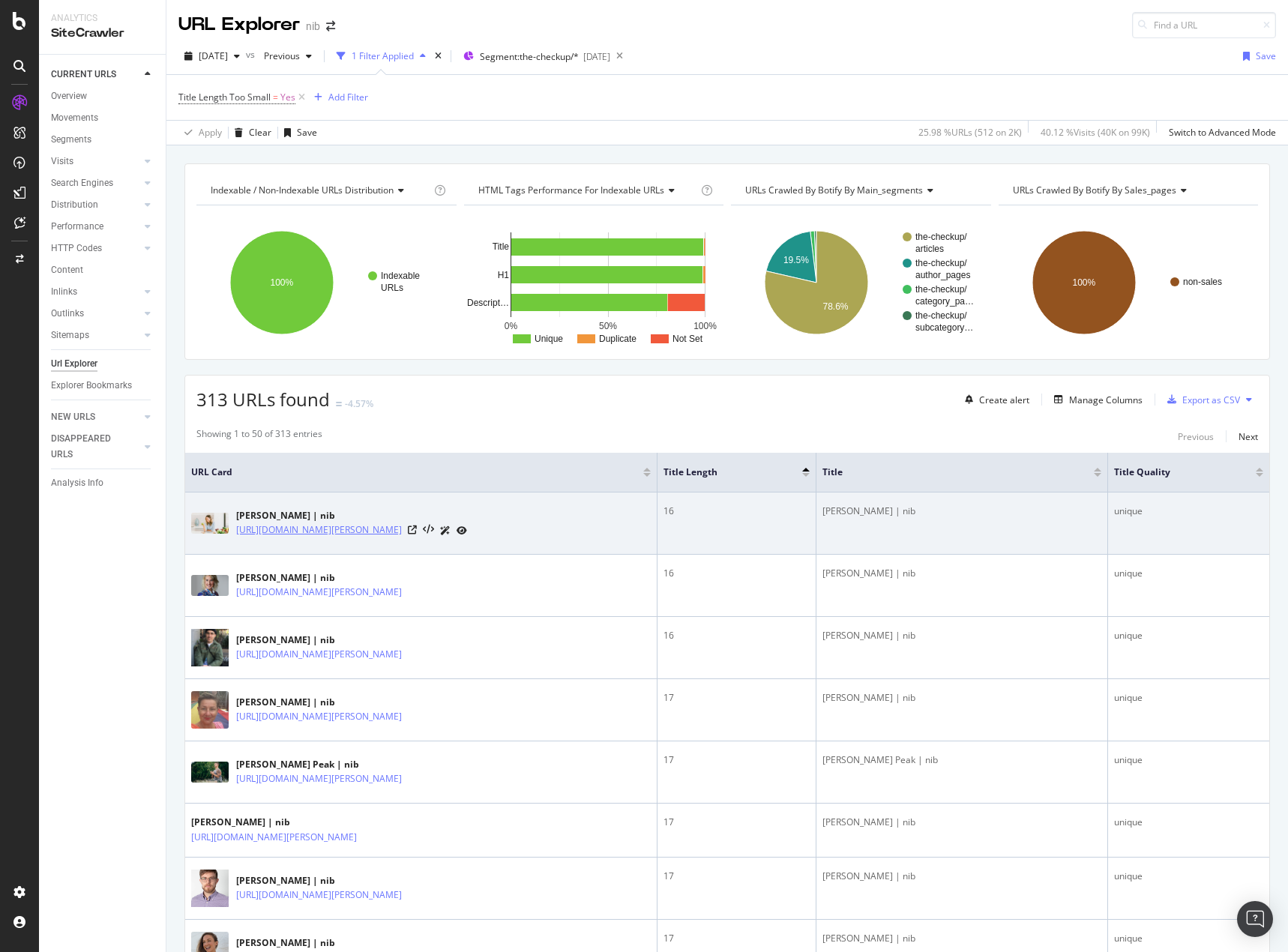
click at [310, 532] on link "[URL][DOMAIN_NAME][PERSON_NAME]" at bounding box center [319, 530] width 165 height 15
click at [417, 529] on icon at bounding box center [413, 530] width 9 height 9
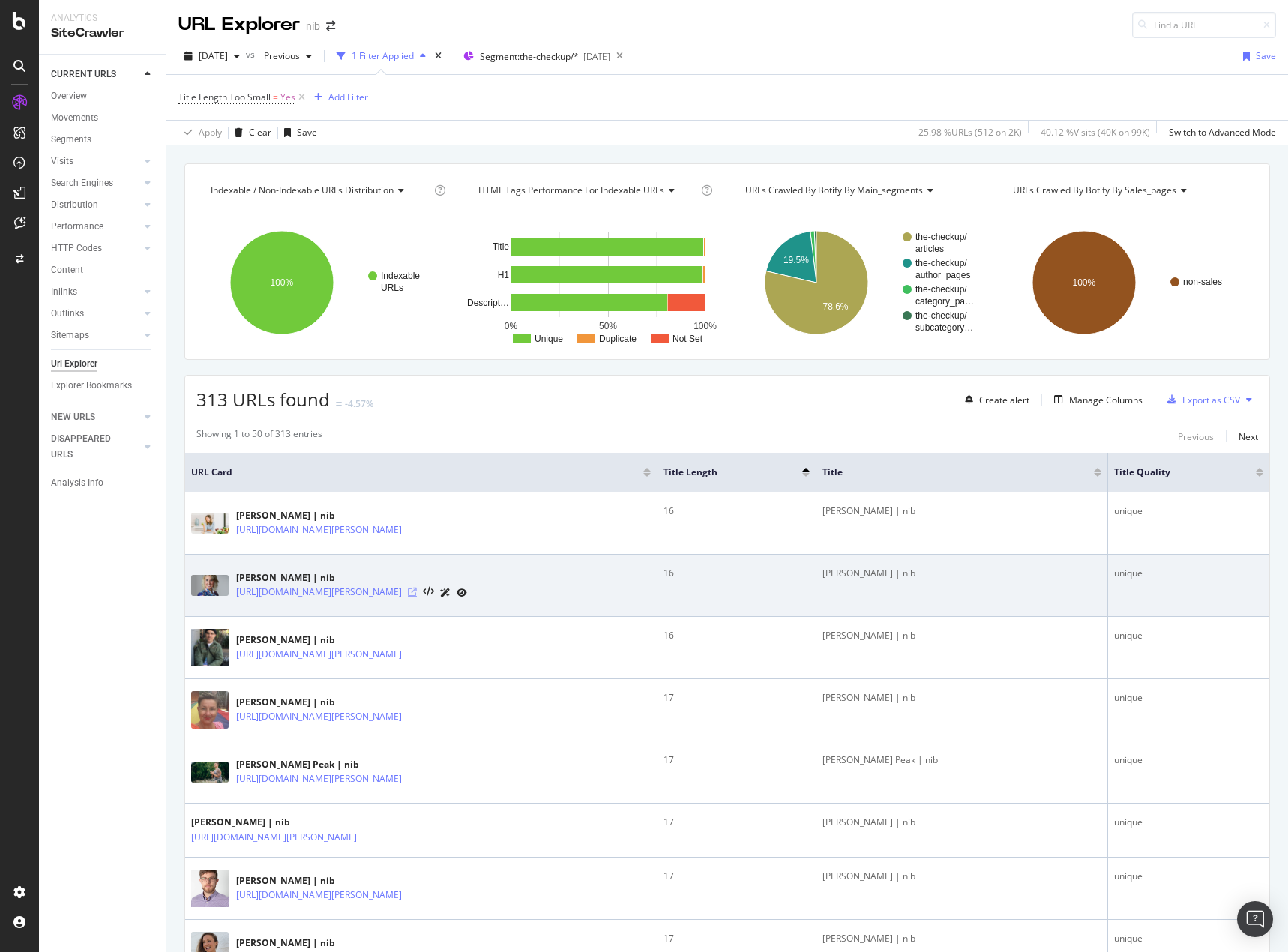
click at [417, 595] on icon at bounding box center [413, 592] width 9 height 9
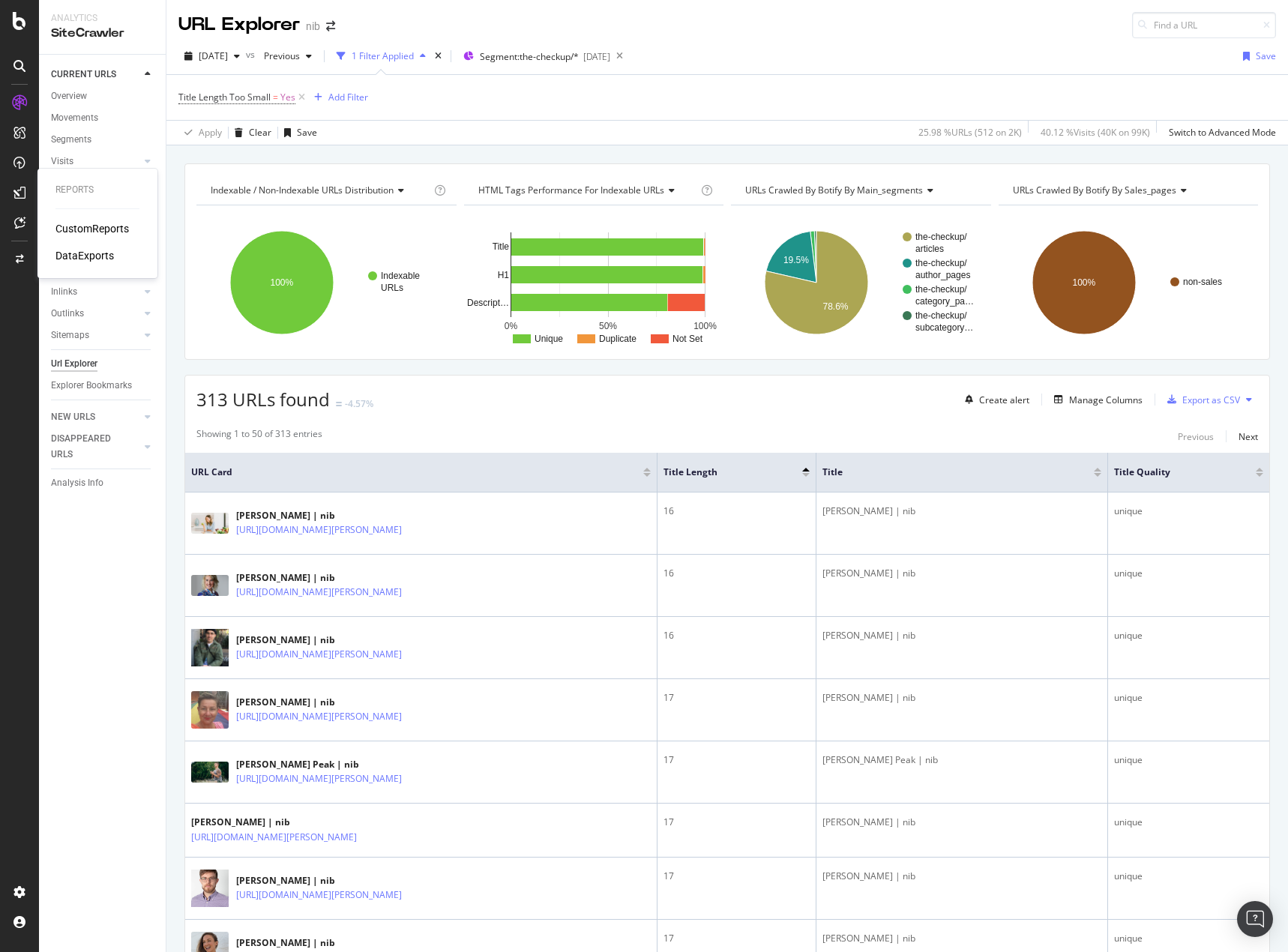
click at [109, 255] on div "DataExports" at bounding box center [85, 256] width 58 height 15
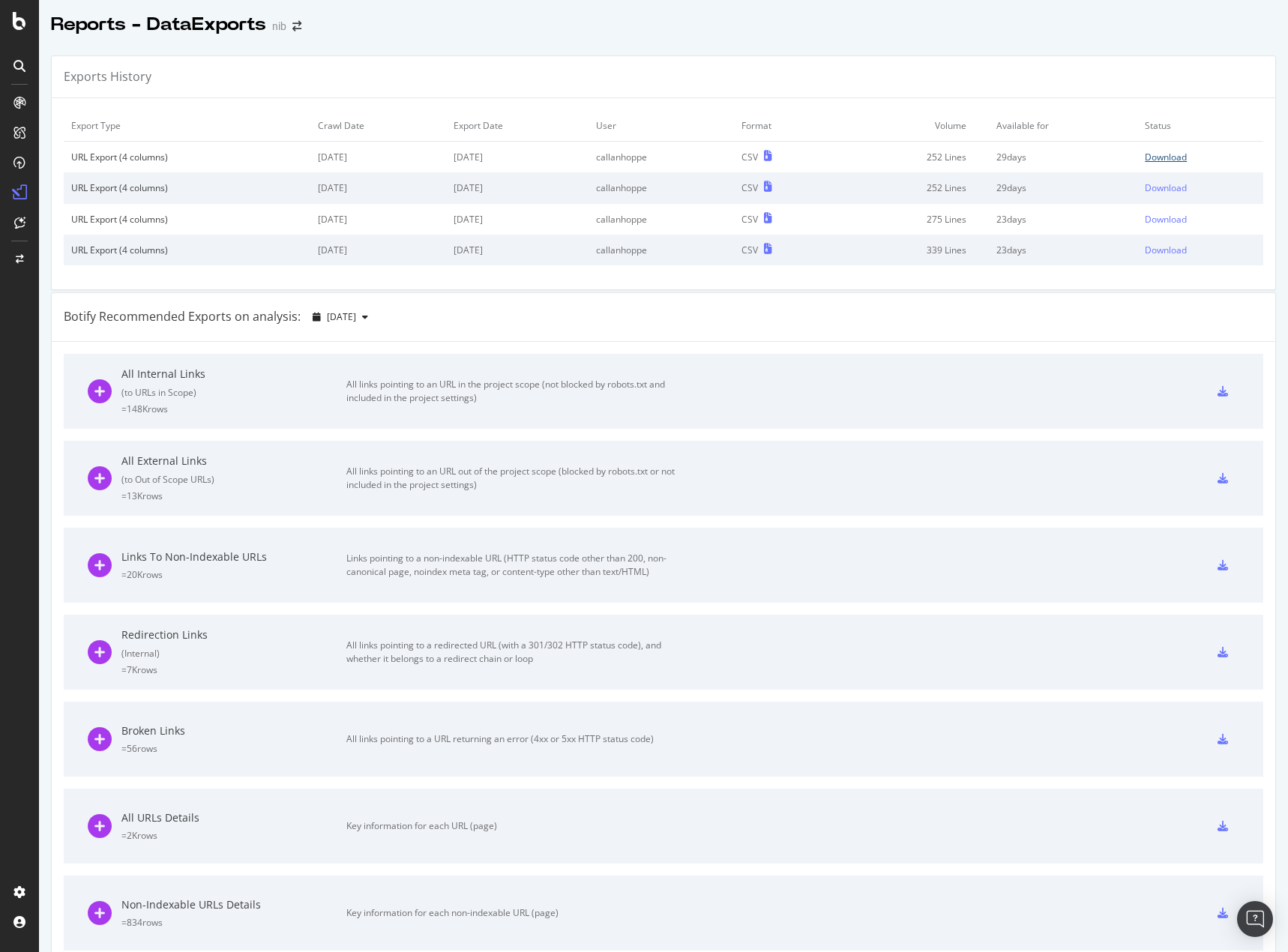
click at [1147, 158] on div "Download" at bounding box center [1166, 157] width 42 height 13
